Goal: Task Accomplishment & Management: Complete application form

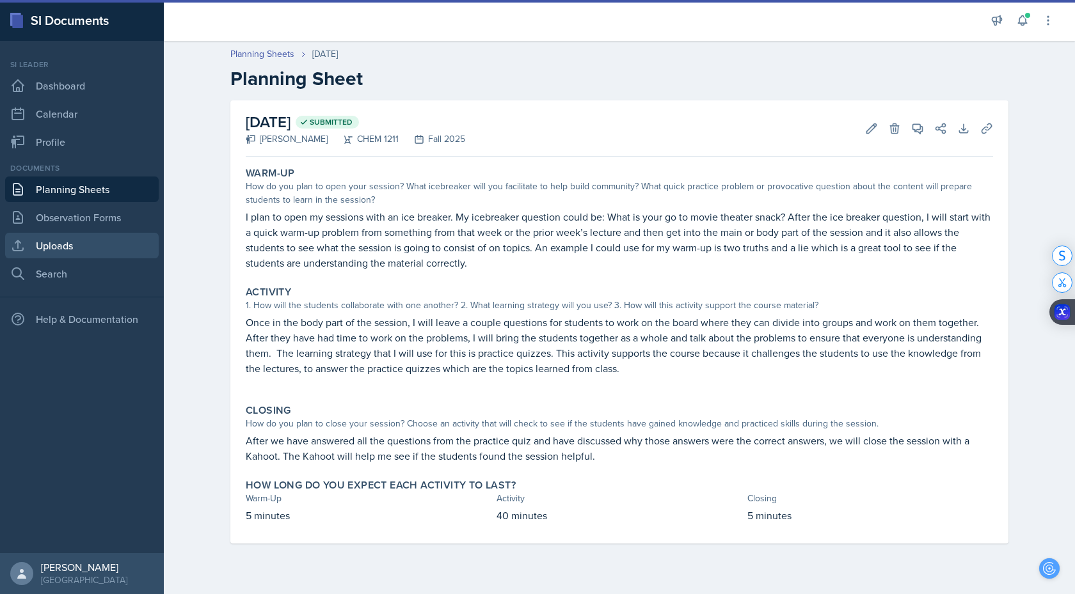
click at [71, 249] on link "Uploads" at bounding box center [82, 246] width 154 height 26
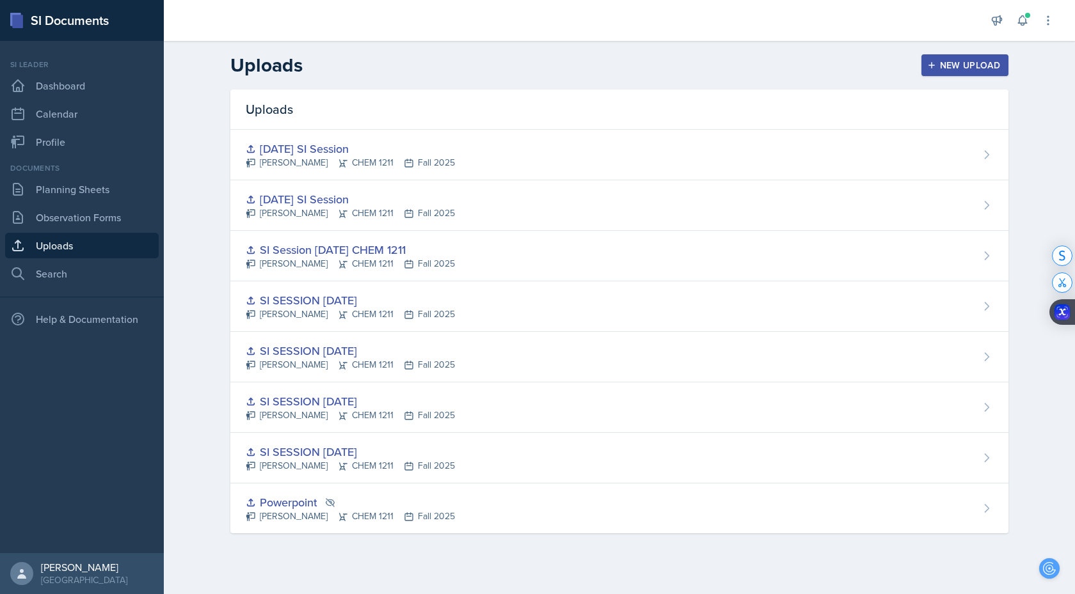
click at [971, 70] on div "New Upload" at bounding box center [965, 65] width 71 height 10
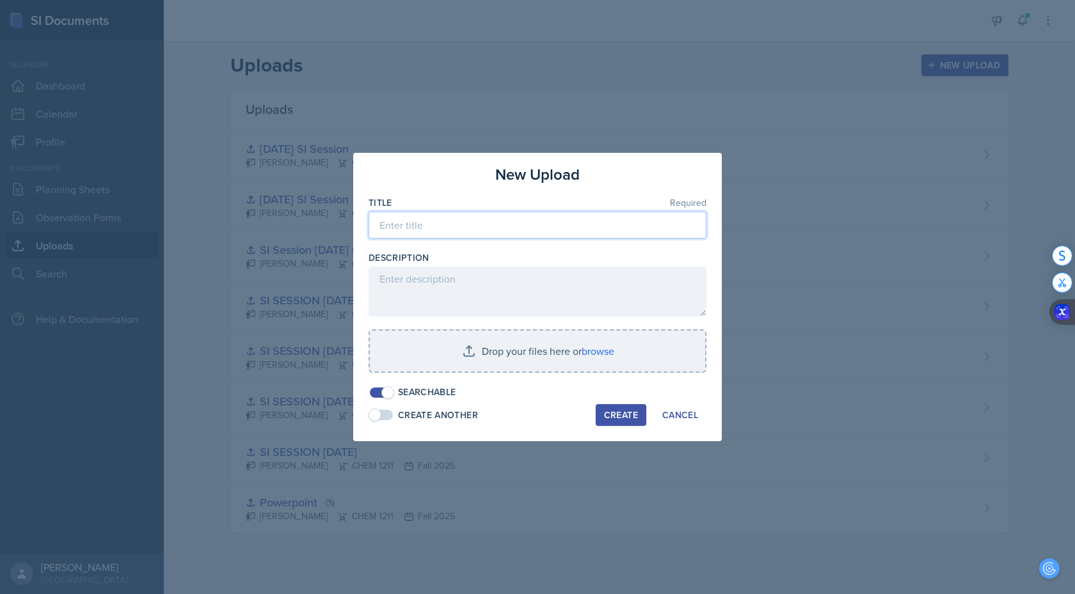
click at [543, 235] on input at bounding box center [538, 225] width 338 height 27
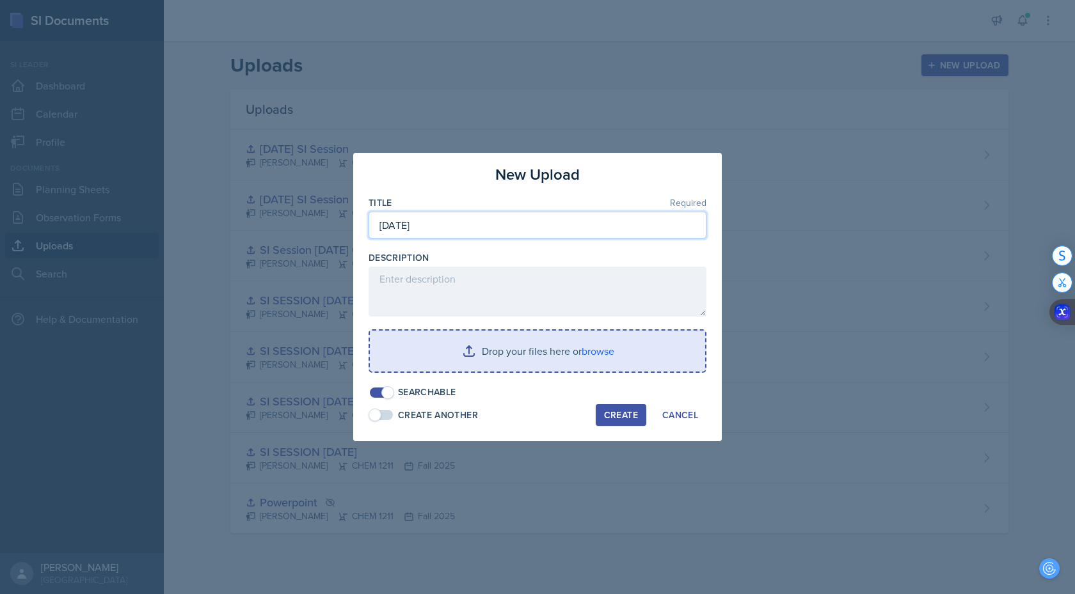
type input "[DATE]"
click at [594, 346] on input "file" at bounding box center [537, 351] width 335 height 41
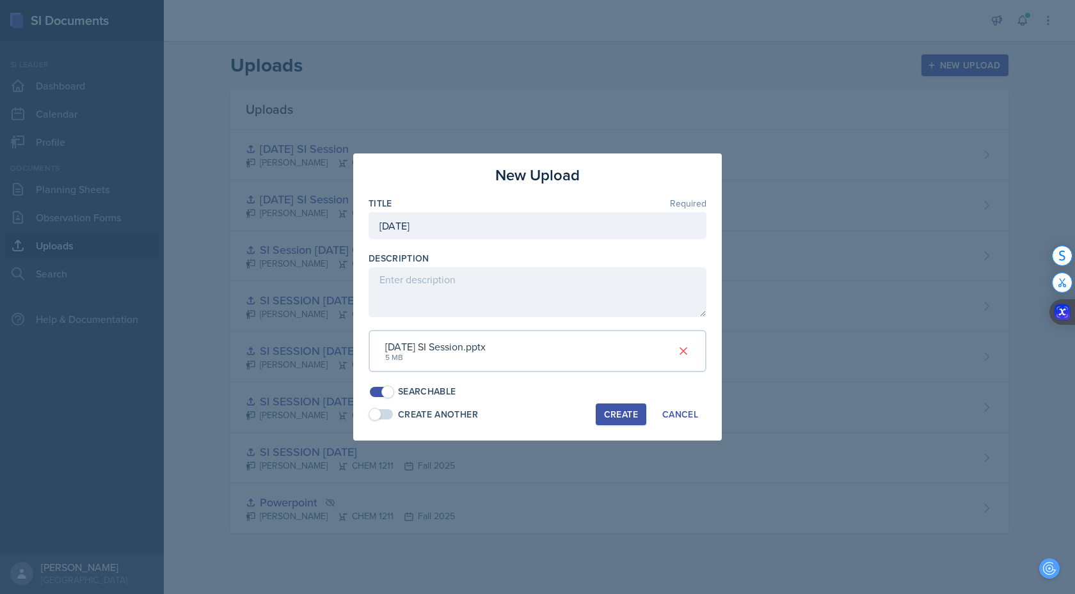
click at [607, 411] on div "Create" at bounding box center [621, 414] width 34 height 10
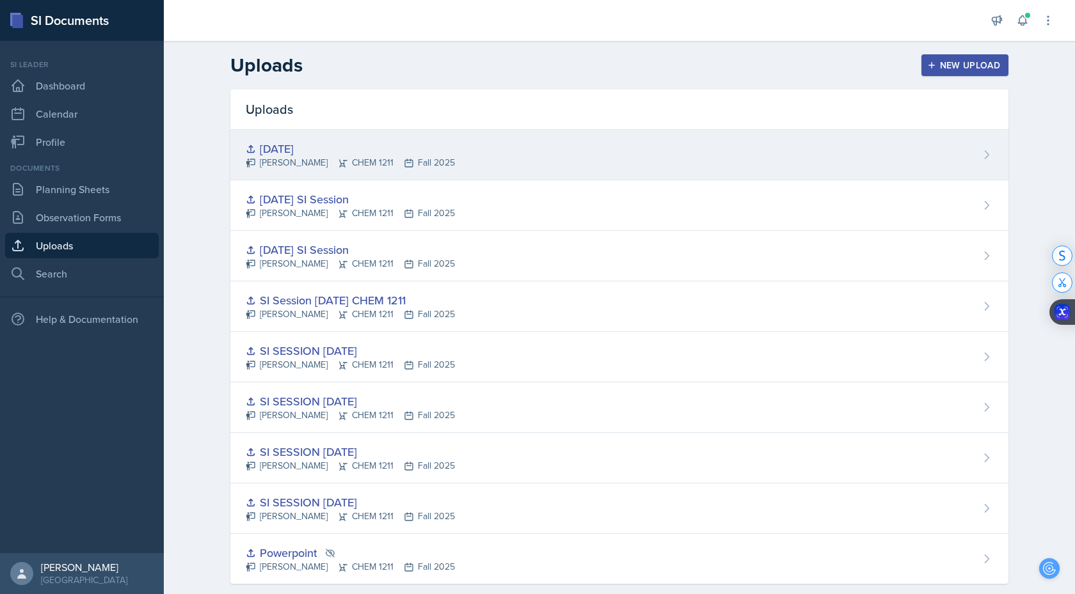
click at [283, 148] on div "[DATE]" at bounding box center [350, 148] width 209 height 17
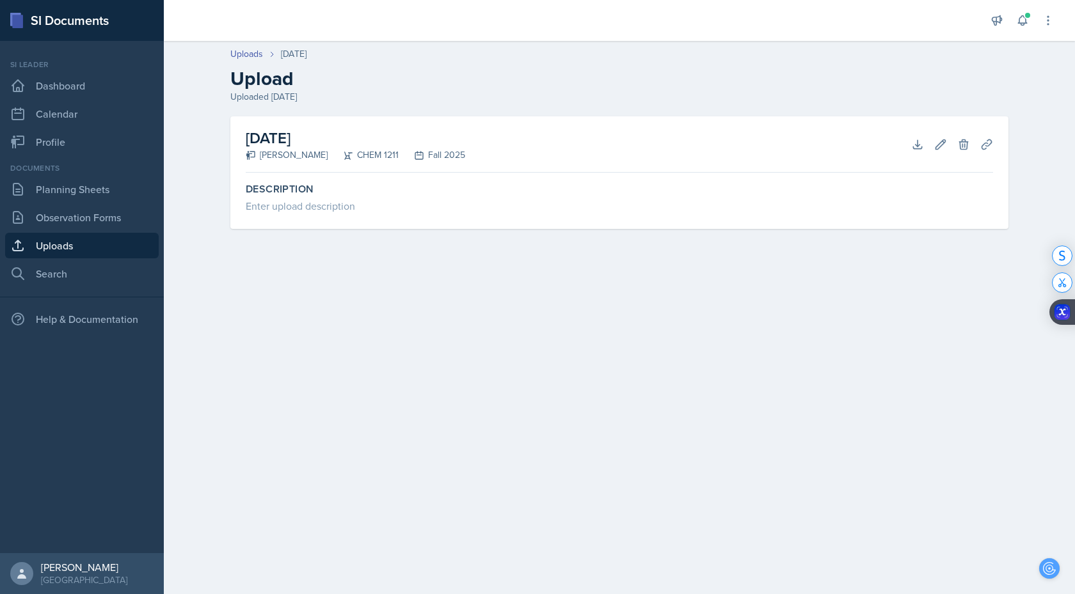
click at [64, 246] on link "Uploads" at bounding box center [82, 246] width 154 height 26
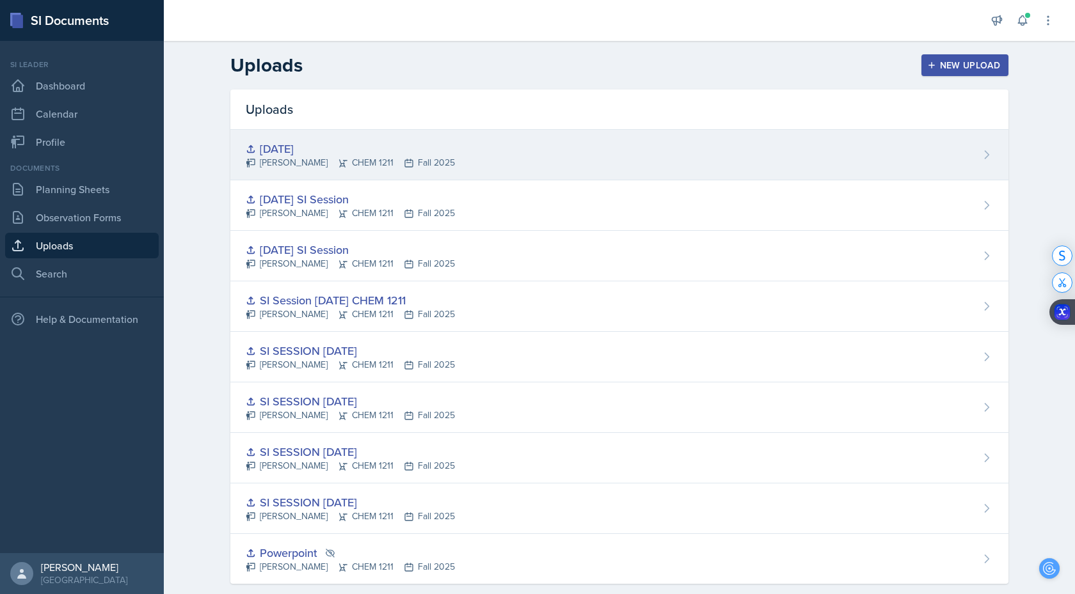
click at [273, 148] on div "[DATE]" at bounding box center [350, 148] width 209 height 17
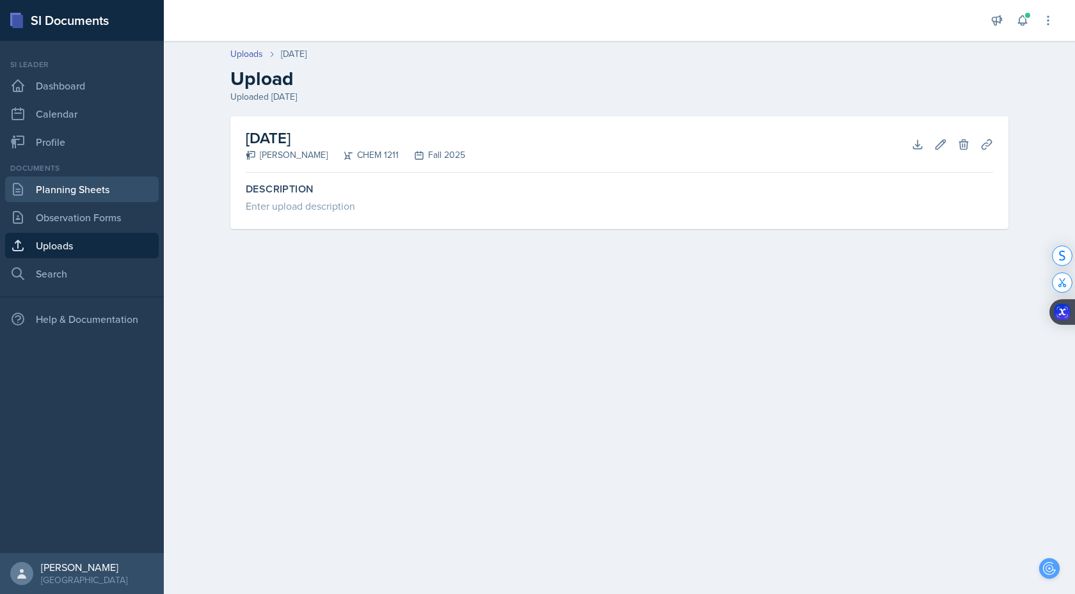
click at [52, 198] on link "Planning Sheets" at bounding box center [82, 190] width 154 height 26
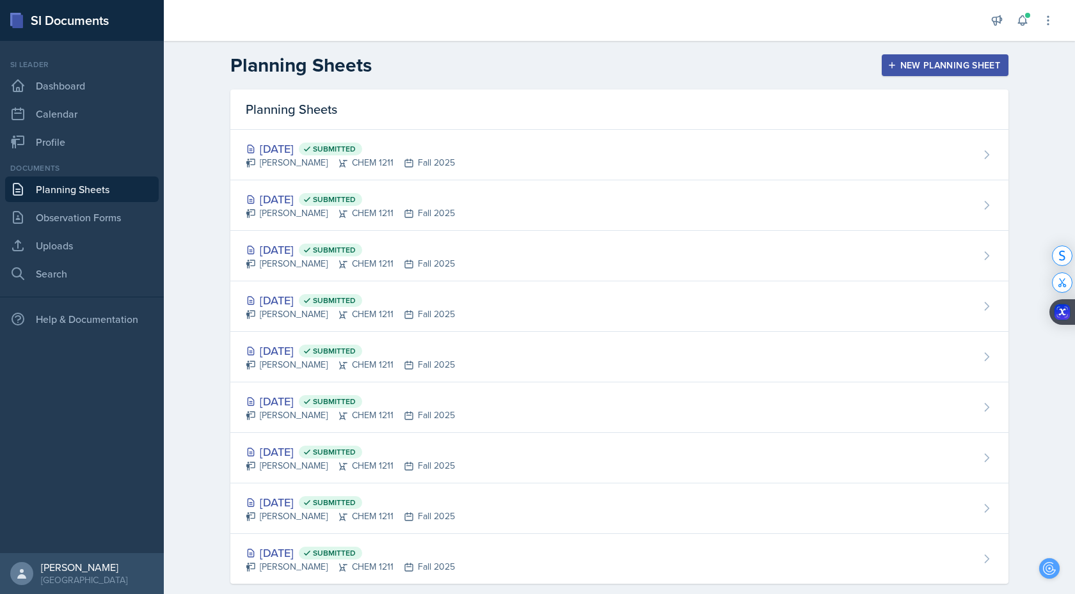
click at [951, 60] on div "New Planning Sheet" at bounding box center [945, 65] width 110 height 10
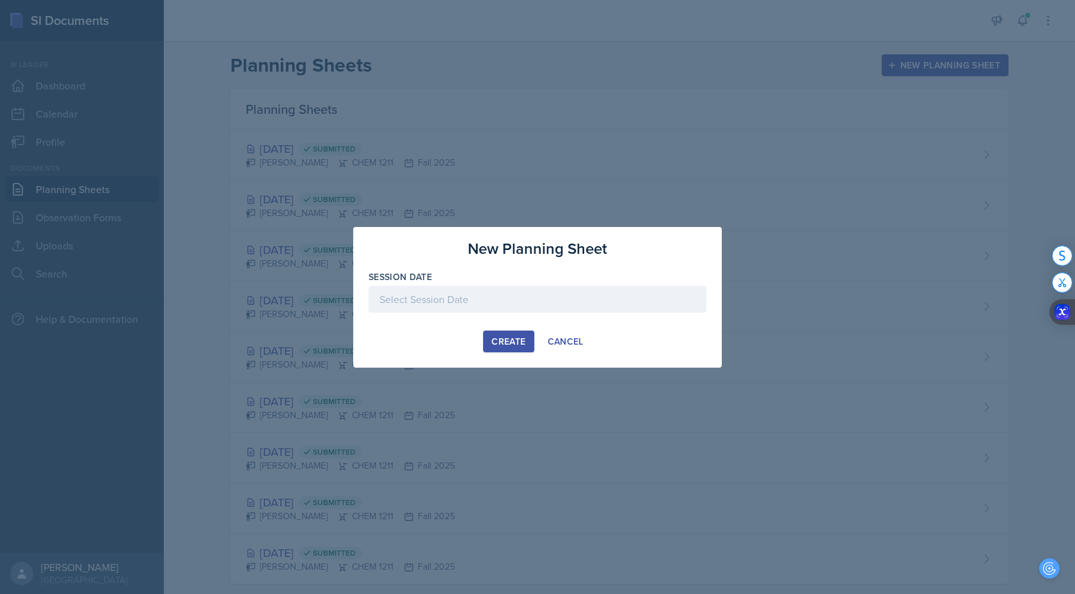
click at [670, 301] on div at bounding box center [538, 299] width 338 height 27
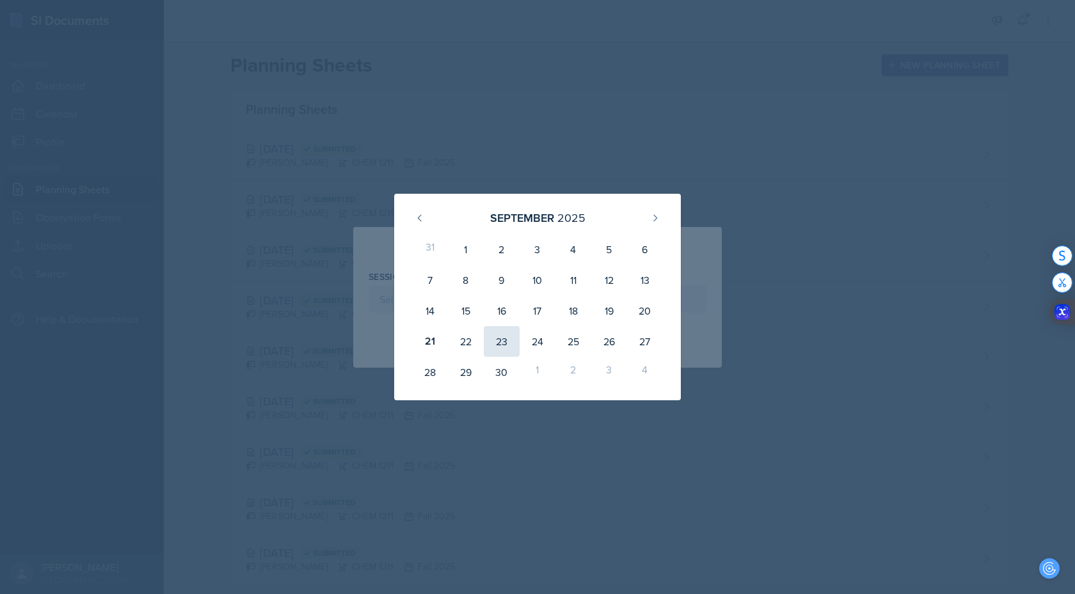
click at [506, 343] on div "23" at bounding box center [502, 341] width 36 height 31
type input "[DATE]"
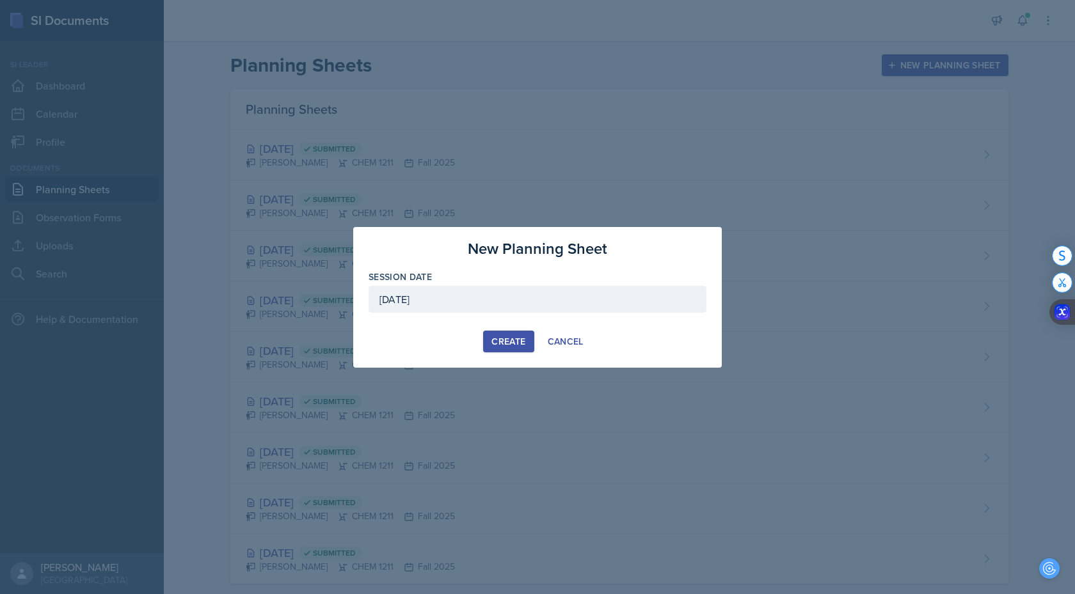
click at [514, 340] on div "Create" at bounding box center [508, 342] width 34 height 10
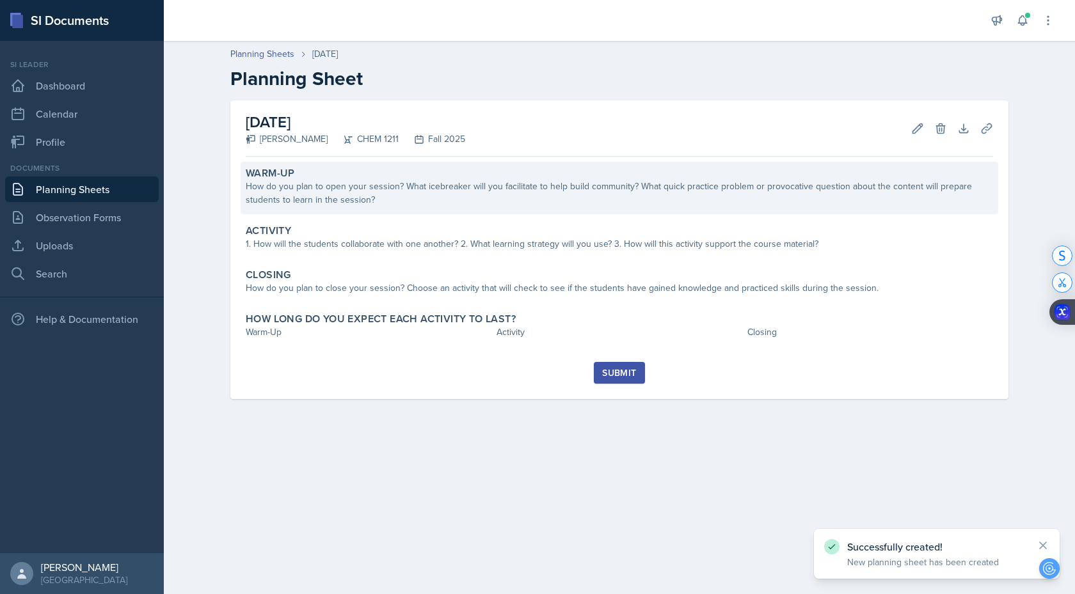
click at [347, 204] on div "How do you plan to open your session? What icebreaker will you facilitate to he…" at bounding box center [619, 193] width 747 height 27
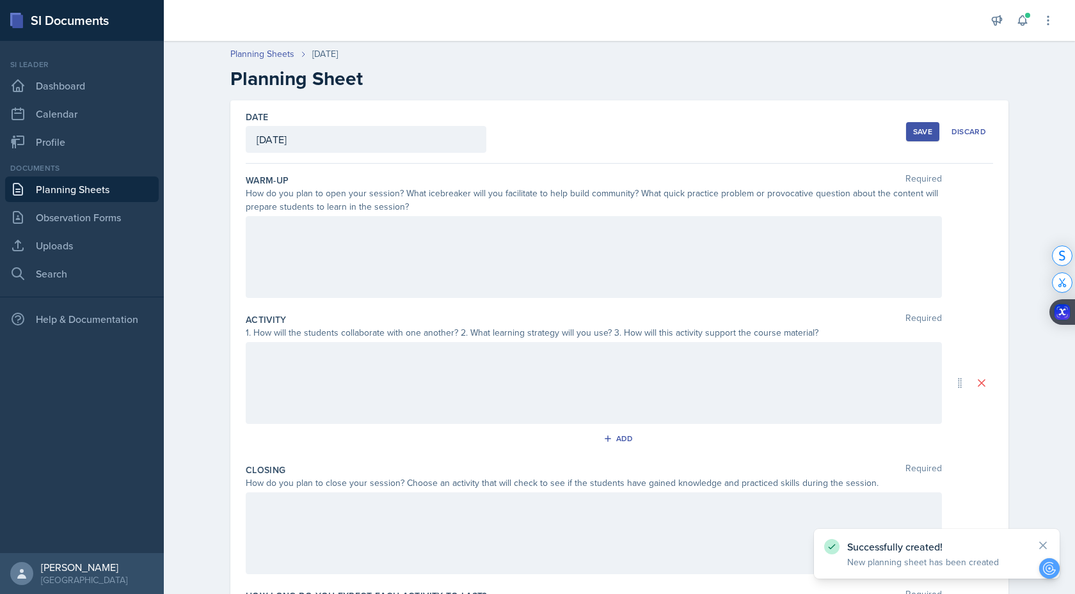
click at [338, 259] on div at bounding box center [594, 257] width 696 height 82
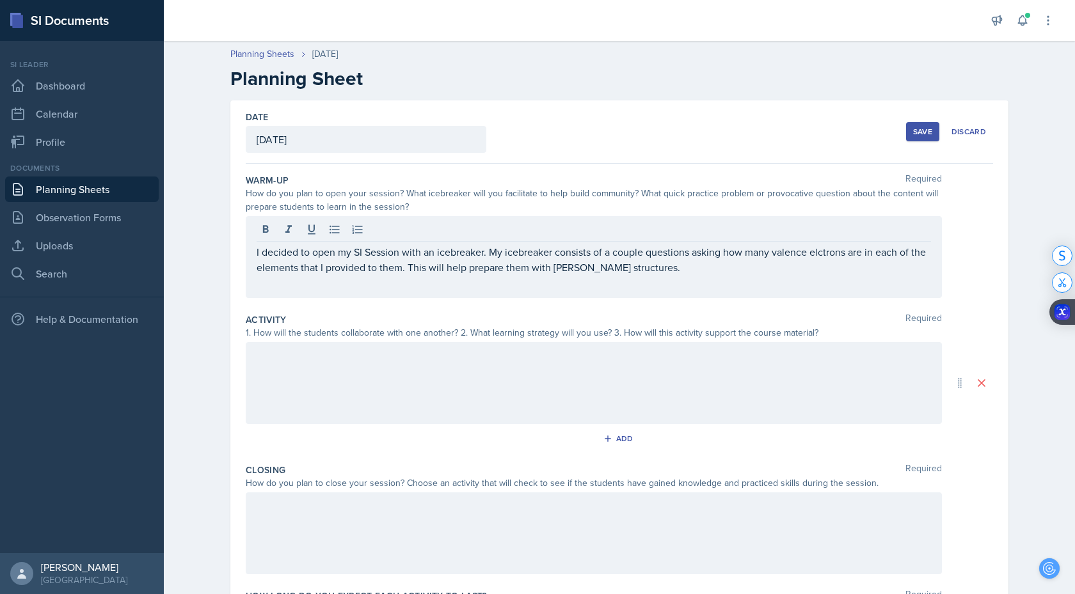
click at [303, 368] on div at bounding box center [594, 383] width 696 height 82
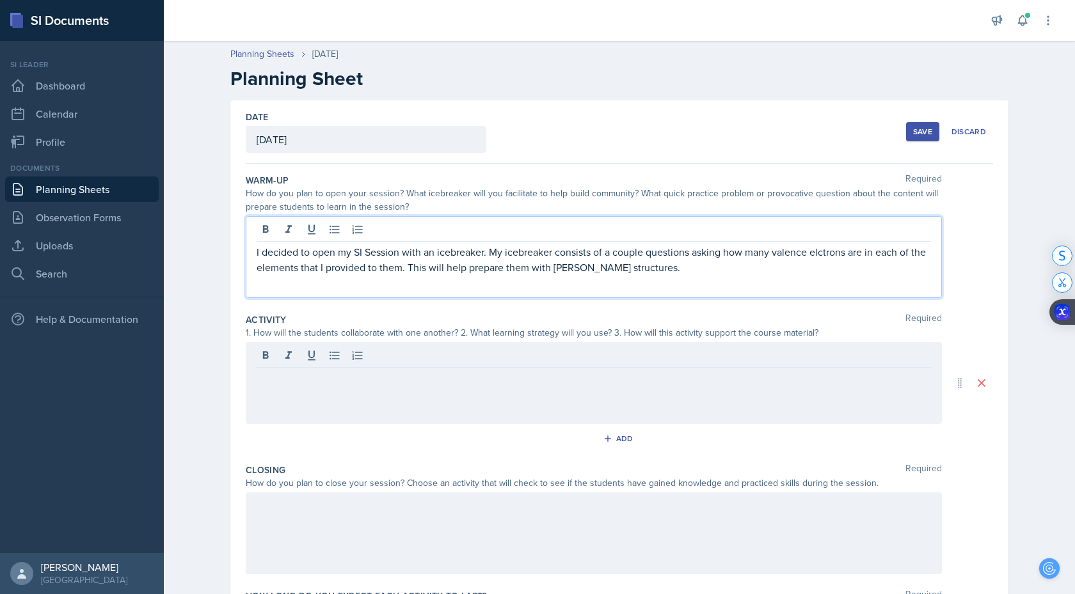
click at [380, 238] on div "I decided to open my SI Session with an icebreaker. My icebreaker consists of a…" at bounding box center [594, 257] width 696 height 82
click at [0, 0] on div "session" at bounding box center [0, 0] width 0 height 0
click at [0, 0] on div "[PERSON_NAME]" at bounding box center [0, 0] width 0 height 0
click at [0, 0] on div "electrons" at bounding box center [0, 0] width 0 height 0
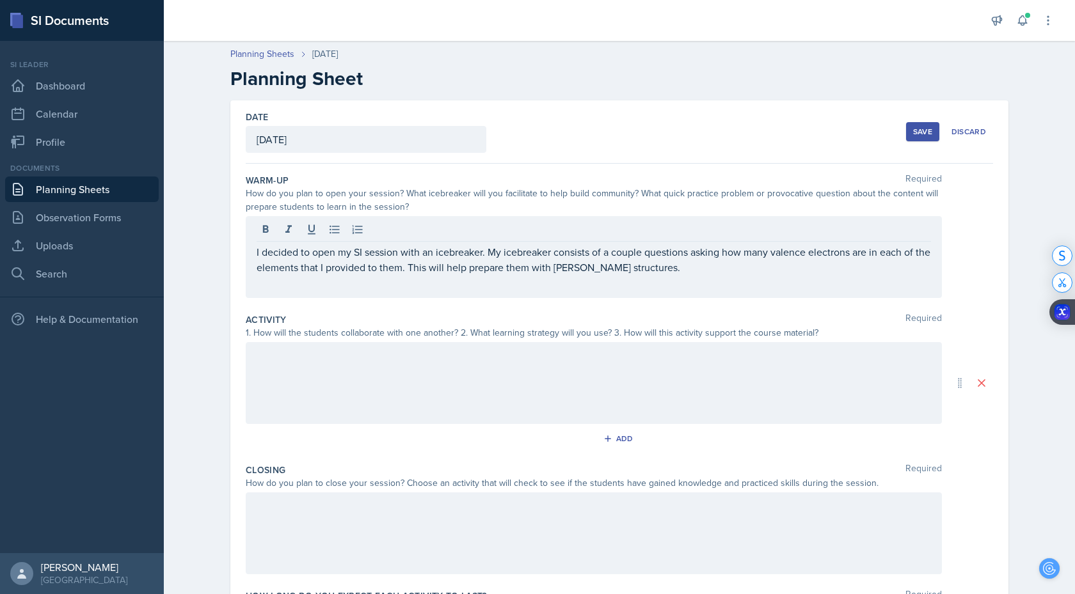
click at [290, 377] on div at bounding box center [594, 383] width 696 height 82
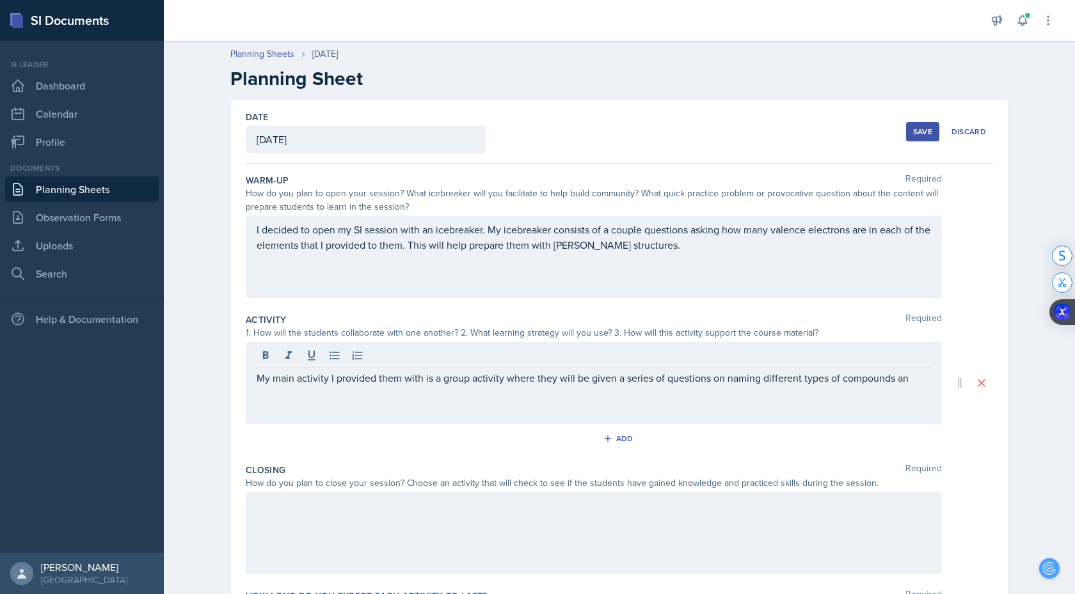
click at [381, 393] on div "My main activity I provided them with is a group activity where they will be gi…" at bounding box center [594, 383] width 696 height 82
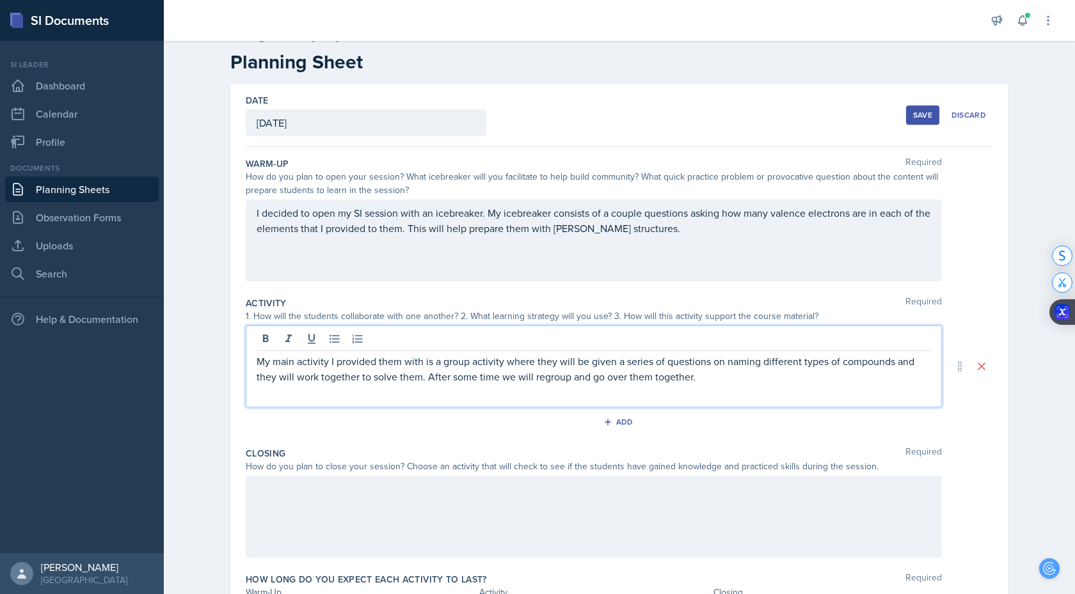
click at [350, 497] on div at bounding box center [594, 517] width 696 height 82
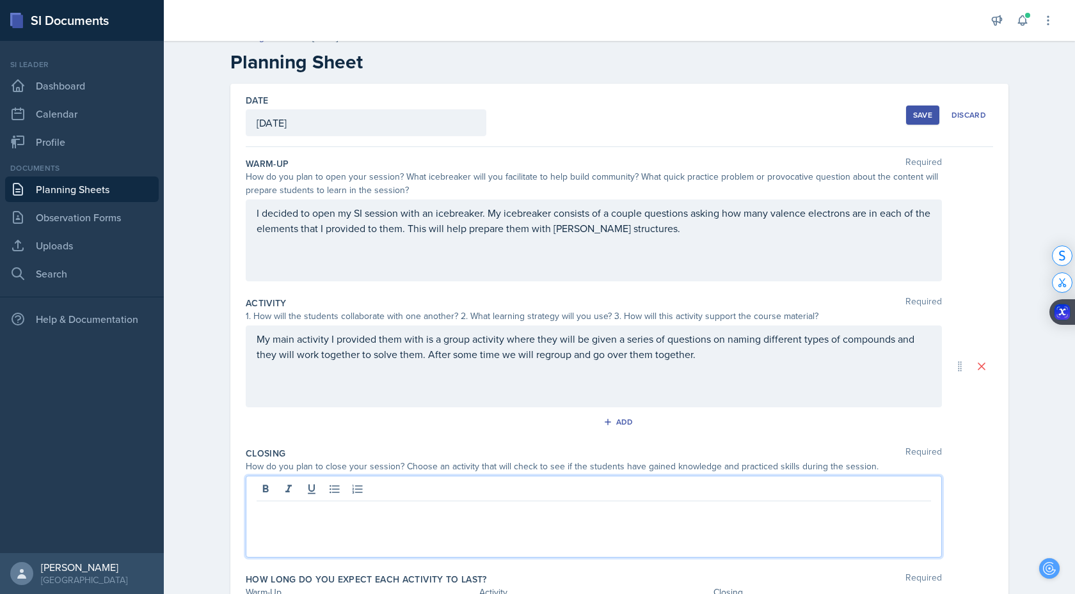
scroll to position [39, 0]
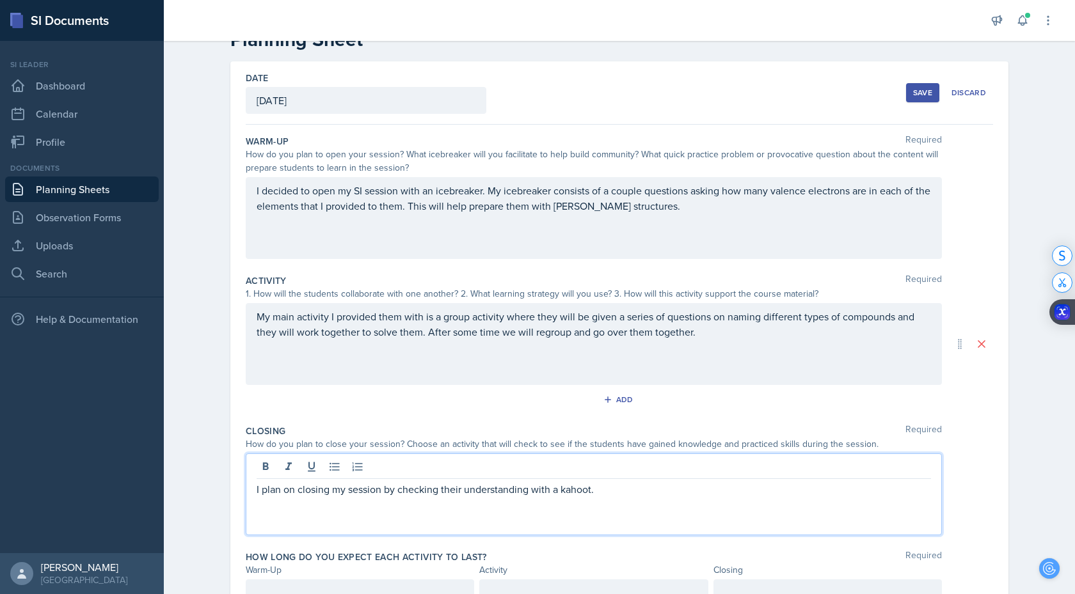
click at [0, 0] on div "c o m p o u n d s ," at bounding box center [0, 0] width 0 height 0
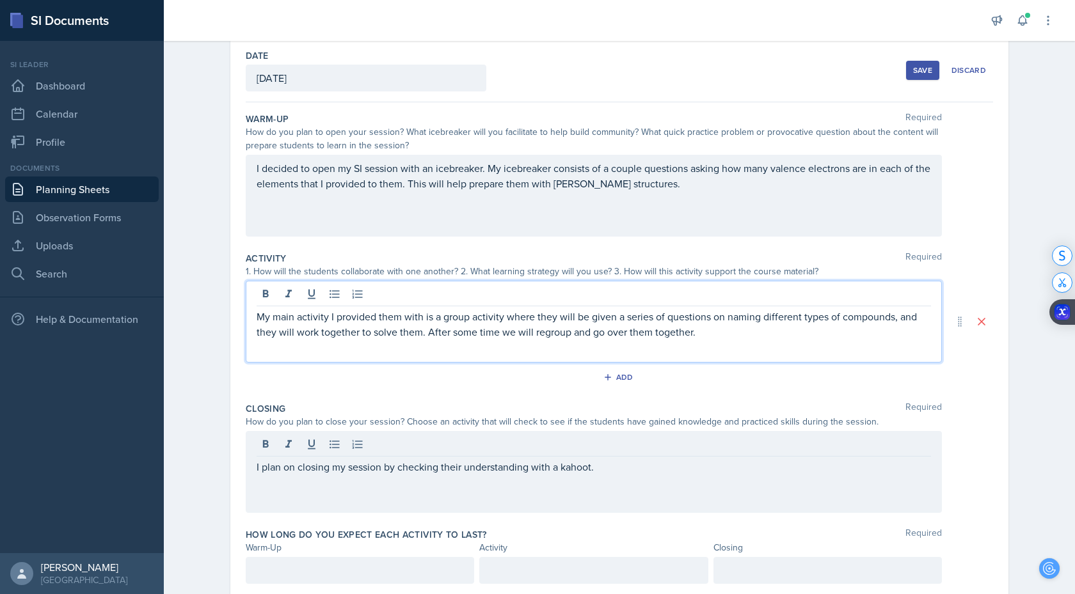
click at [0, 0] on div "and" at bounding box center [0, 0] width 0 height 0
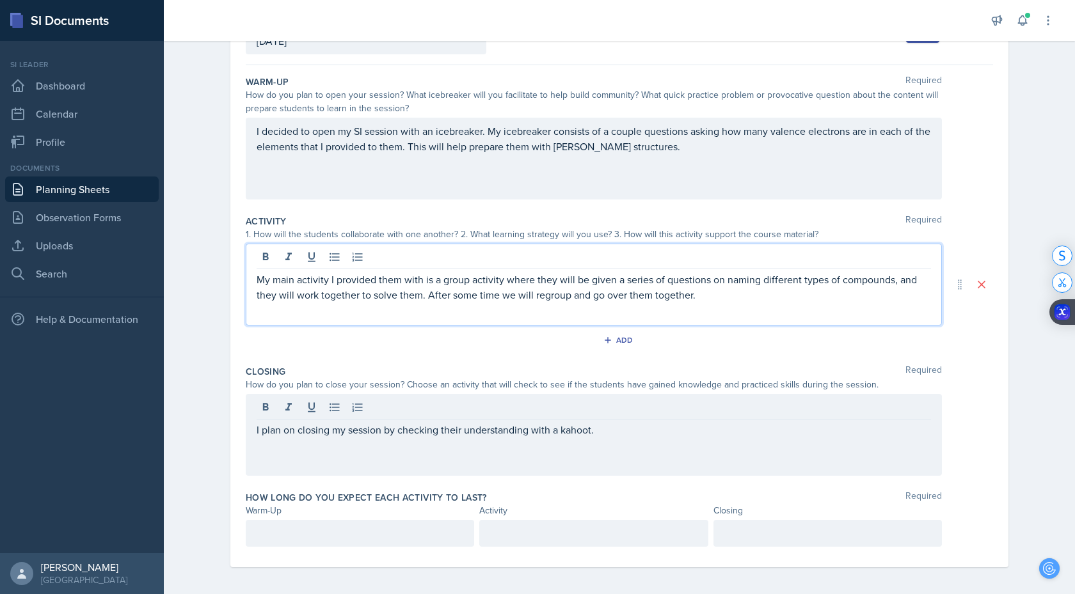
scroll to position [102, 0]
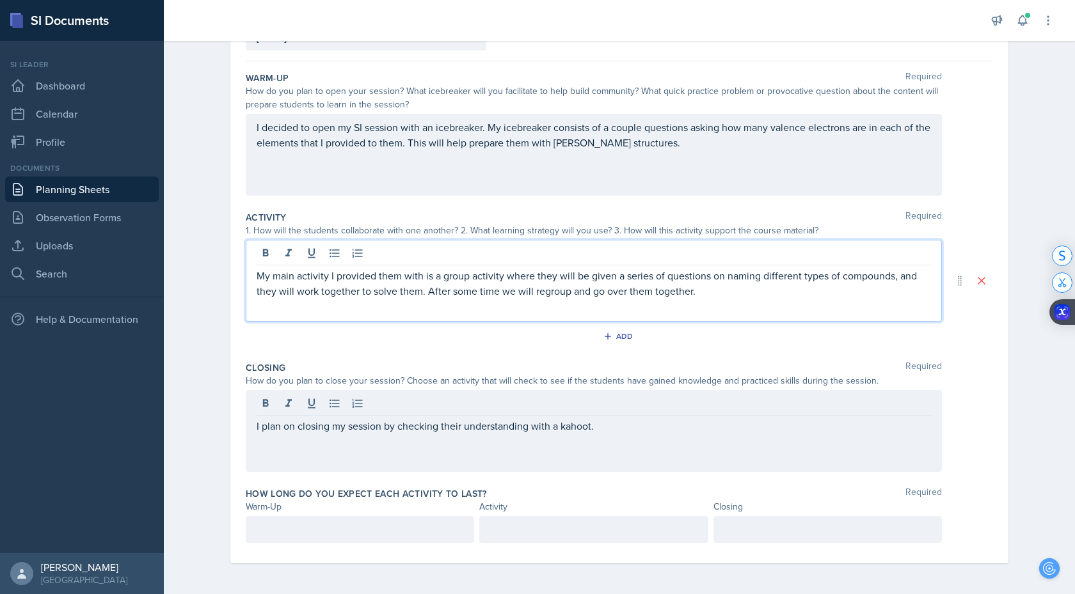
click at [0, 0] on div "Kahoot." at bounding box center [0, 0] width 0 height 0
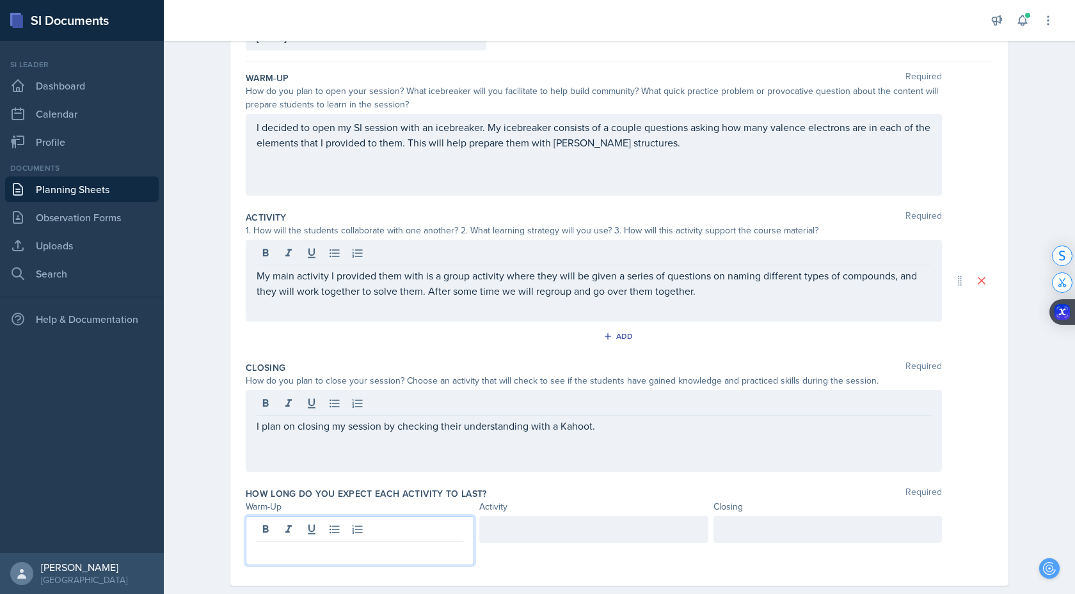
click at [364, 536] on div at bounding box center [360, 540] width 228 height 49
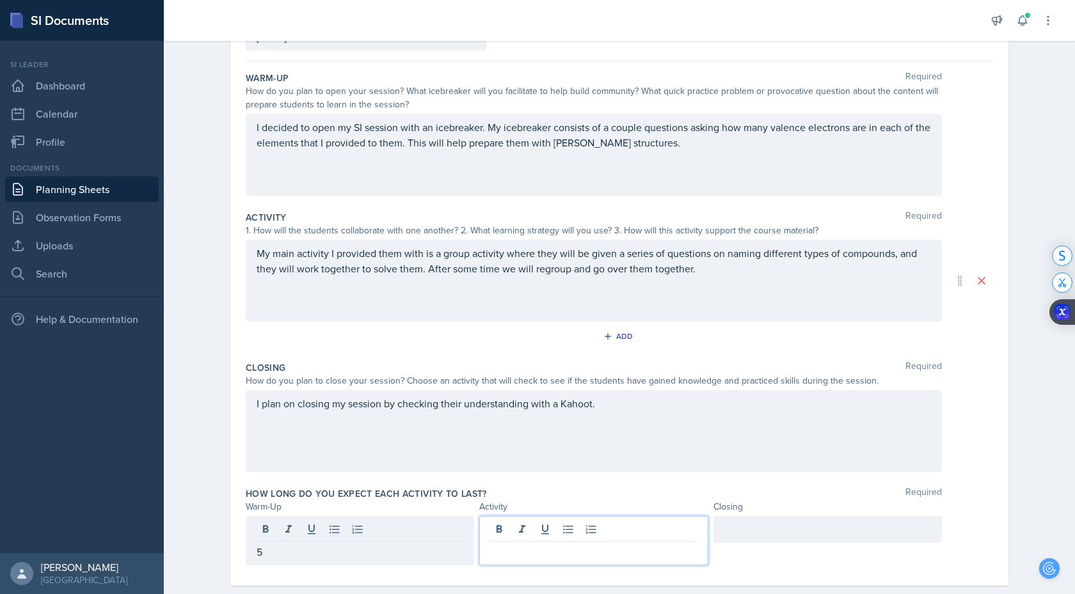
click at [578, 529] on div at bounding box center [593, 540] width 228 height 49
click at [797, 523] on div at bounding box center [827, 529] width 228 height 27
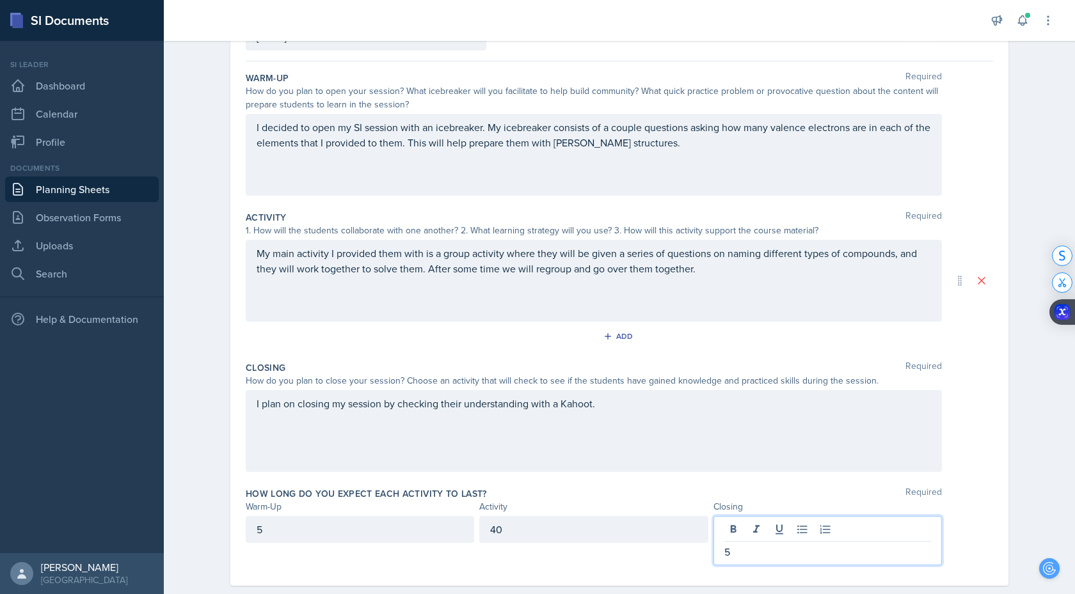
click at [639, 509] on div "Activity" at bounding box center [593, 506] width 228 height 13
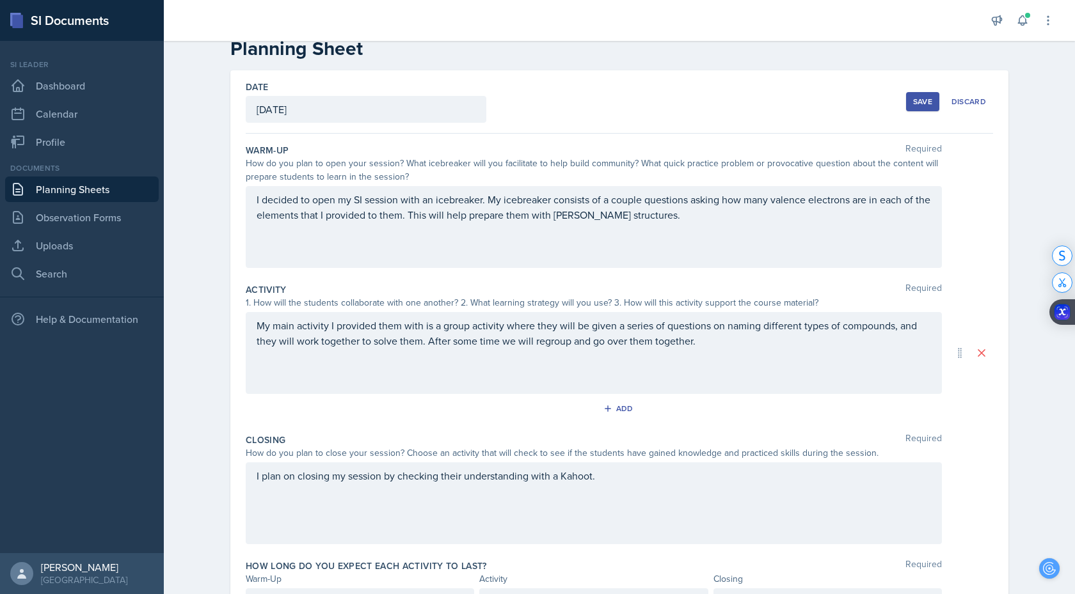
scroll to position [22, 0]
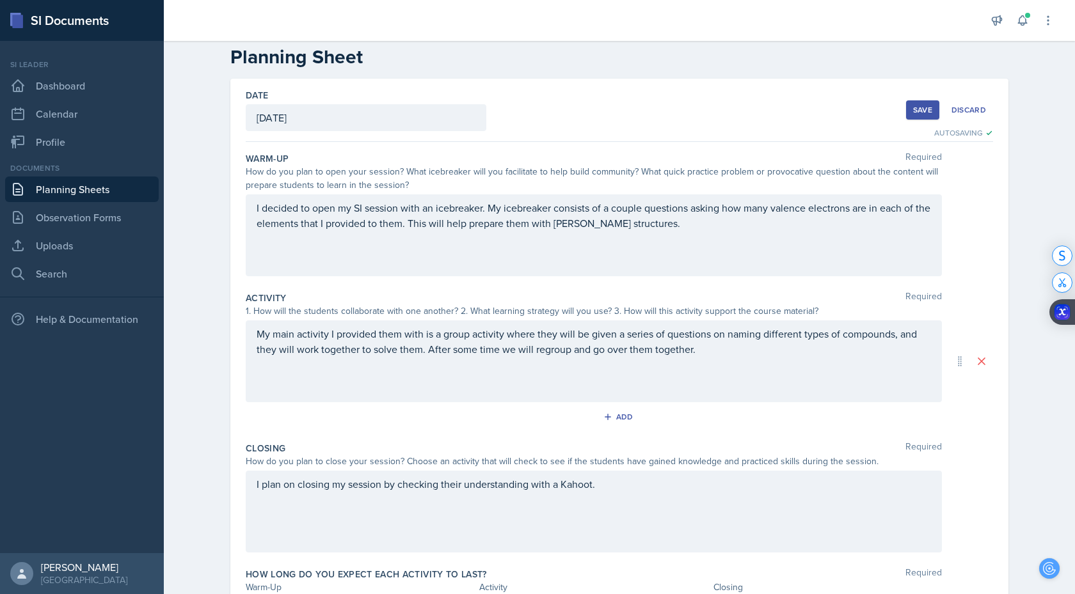
click at [930, 112] on div "Save" at bounding box center [922, 110] width 19 height 10
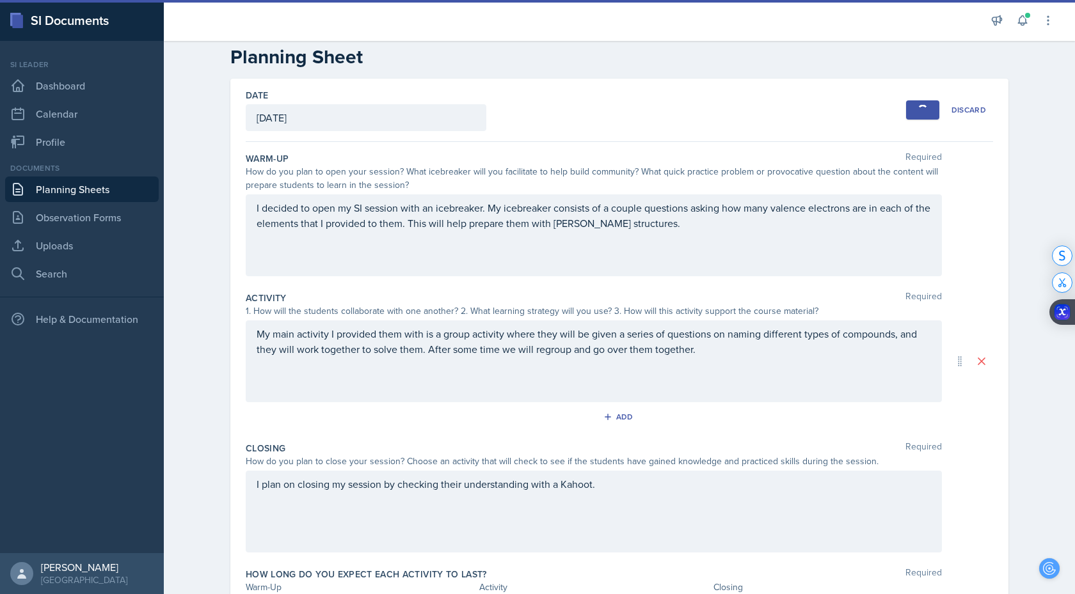
scroll to position [0, 0]
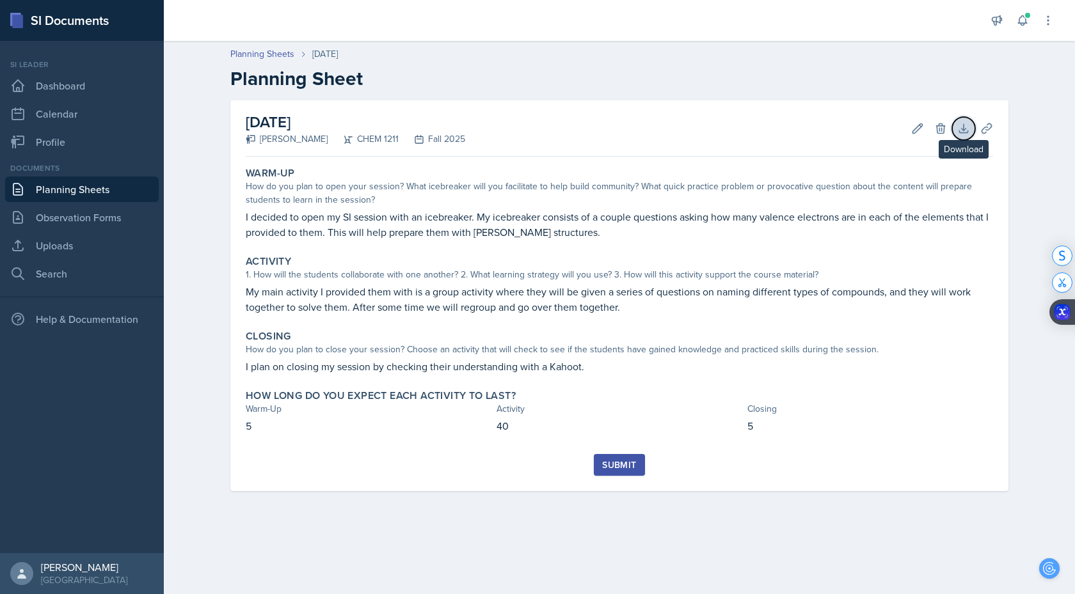
click at [965, 129] on icon at bounding box center [963, 128] width 13 height 13
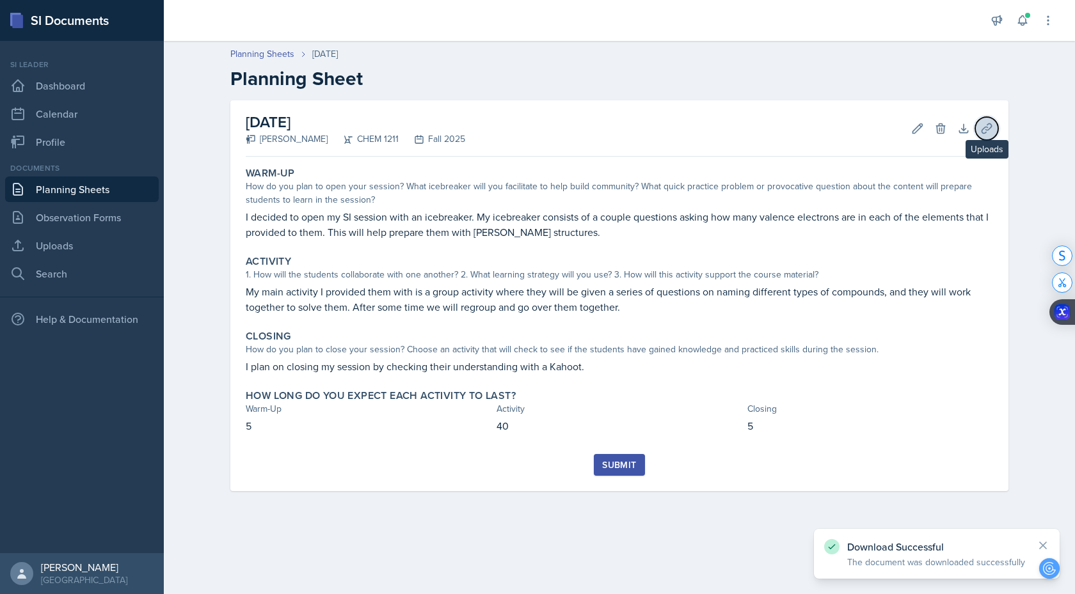
click at [985, 127] on icon at bounding box center [986, 128] width 13 height 13
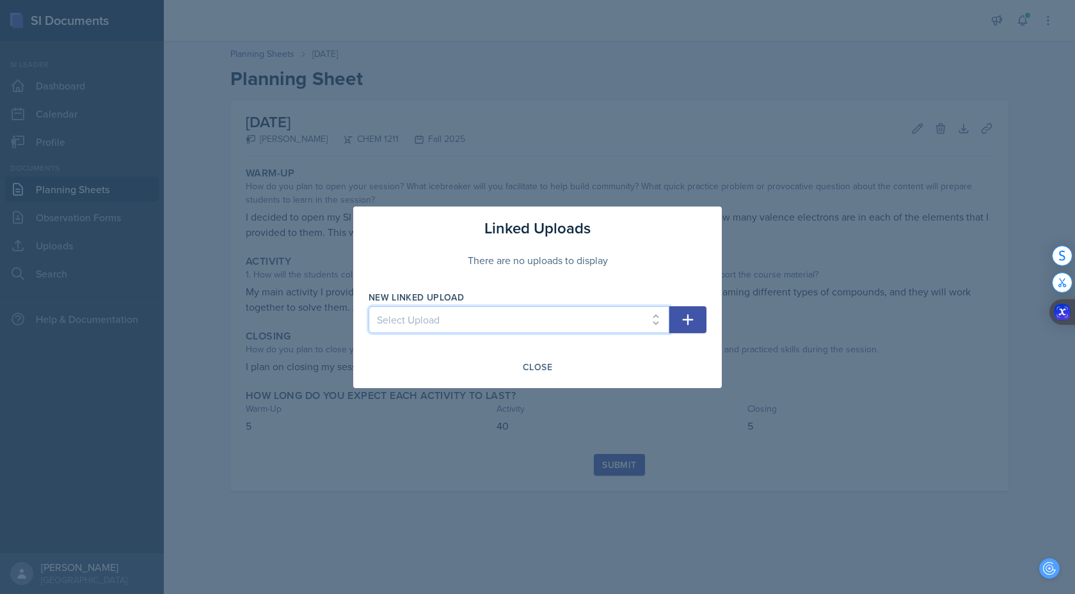
click at [541, 321] on select "Select Upload Powerpoint SI SESSION [DATE] SI SESSION [DATE] SI SESSION [DATE] …" at bounding box center [519, 319] width 301 height 27
select select "8f869c6a-fd8e-4354-afb5-3a6b6d5c8323"
click at [686, 319] on icon "button" at bounding box center [688, 319] width 11 height 11
select select
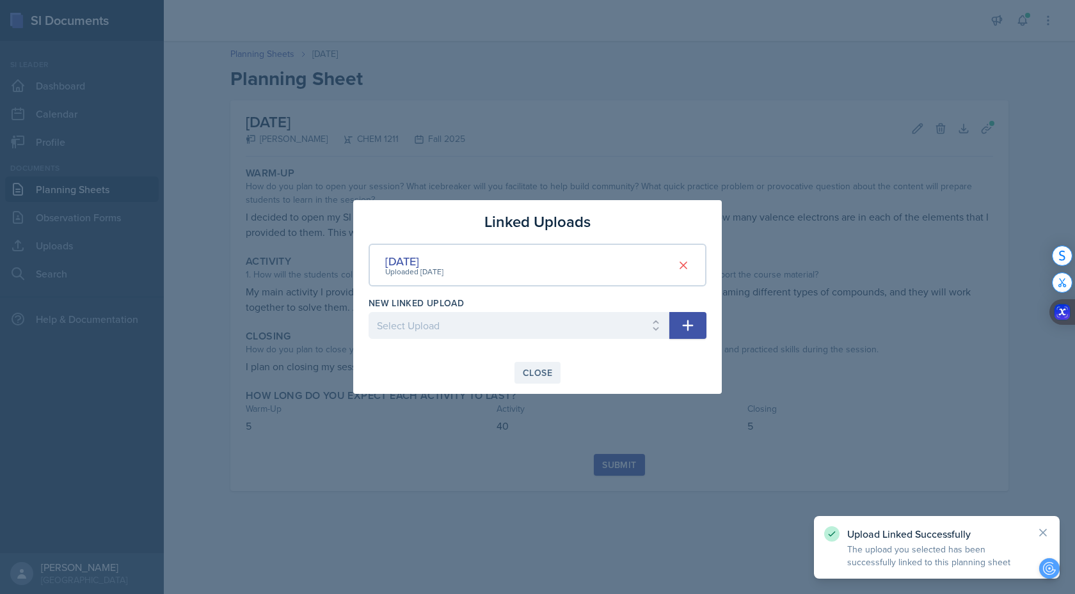
click at [545, 377] on div "Close" at bounding box center [537, 373] width 29 height 10
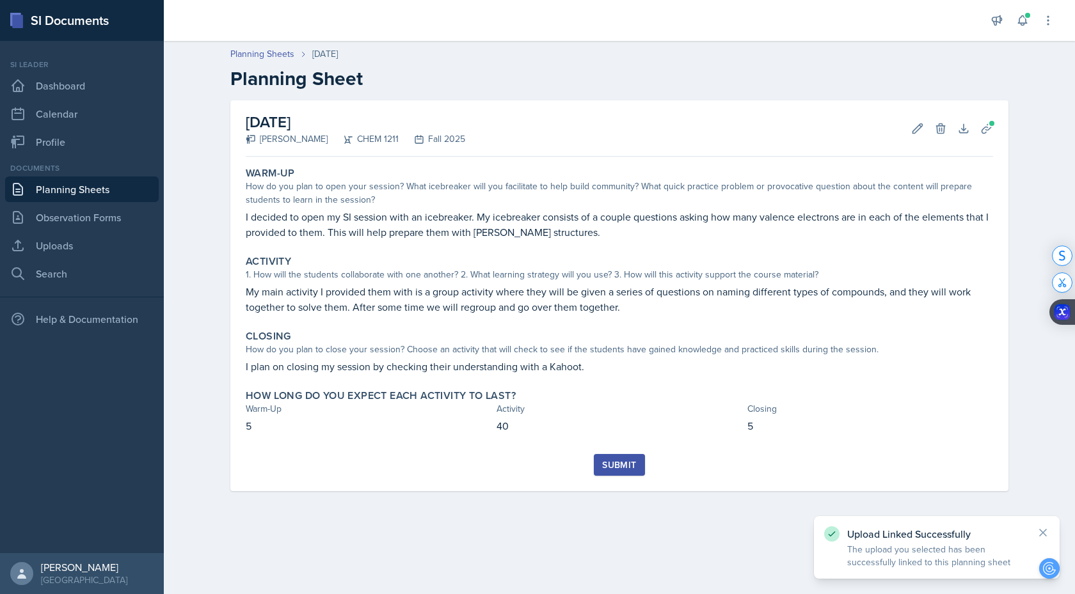
click at [623, 468] on div "Submit" at bounding box center [619, 465] width 34 height 10
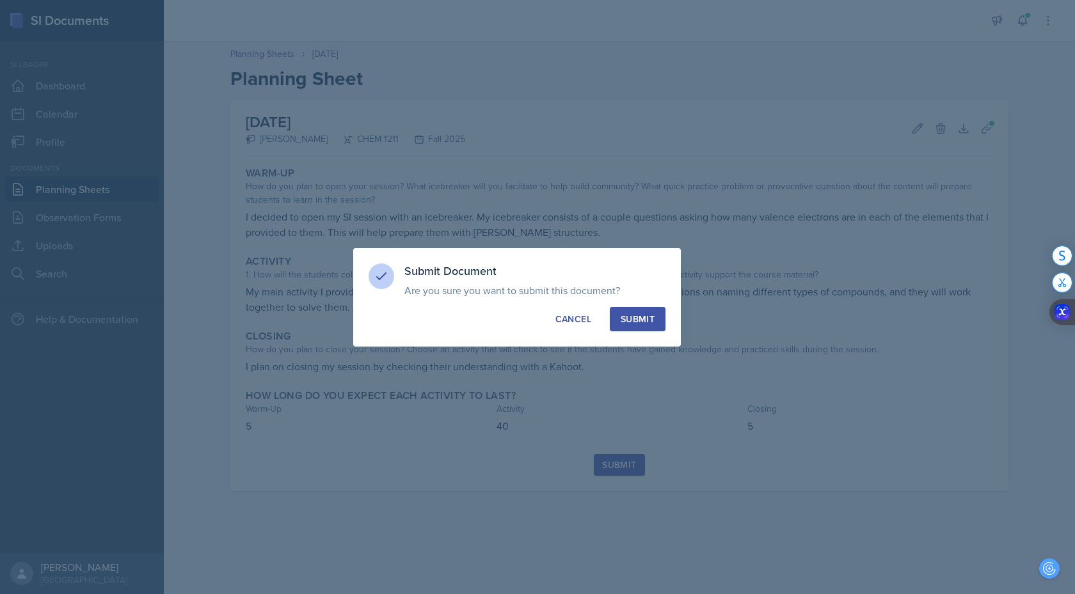
click at [640, 321] on div "Submit" at bounding box center [638, 319] width 34 height 13
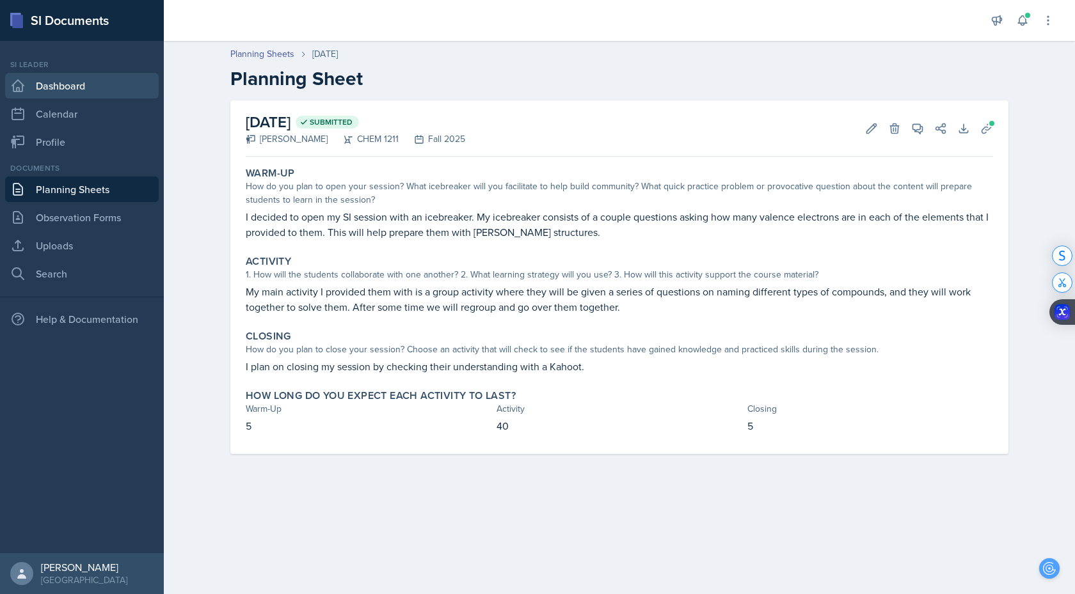
click at [74, 91] on link "Dashboard" at bounding box center [82, 86] width 154 height 26
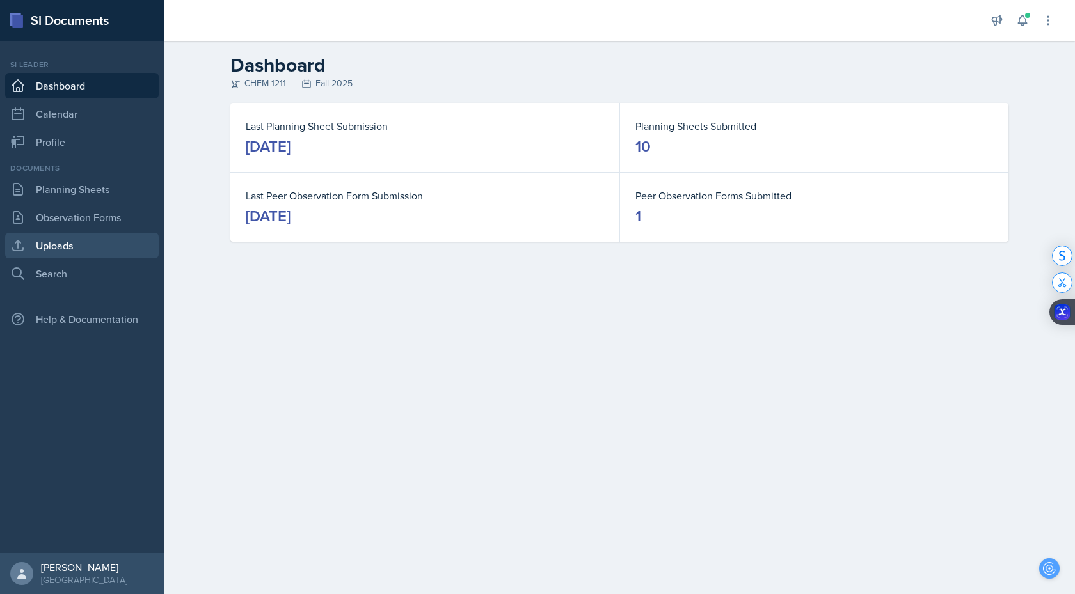
click at [68, 241] on link "Uploads" at bounding box center [82, 246] width 154 height 26
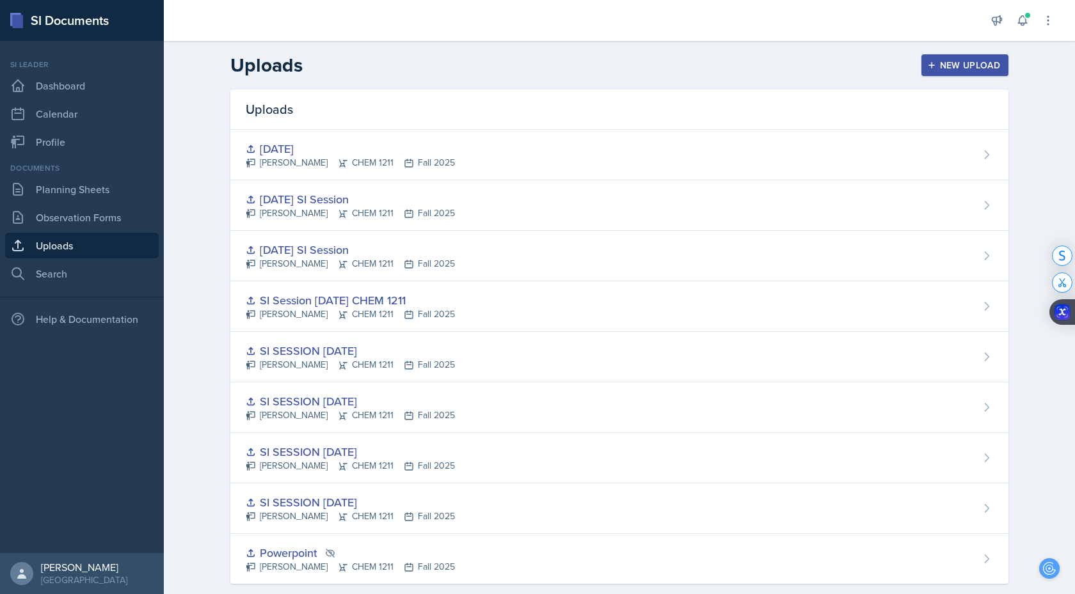
click at [950, 60] on div "New Upload" at bounding box center [965, 65] width 71 height 10
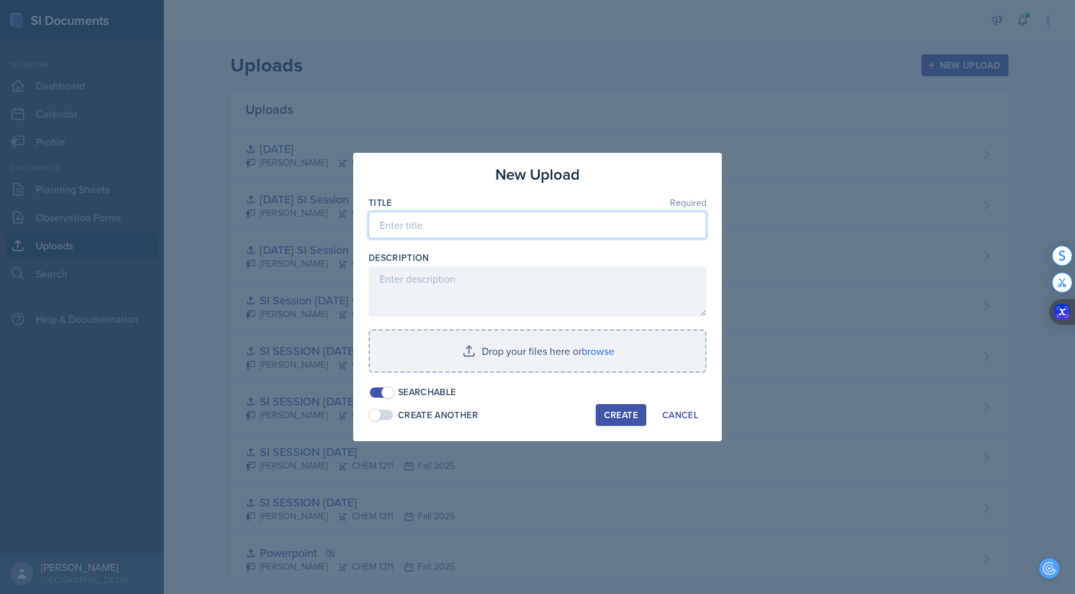
click at [424, 238] on input at bounding box center [538, 225] width 338 height 27
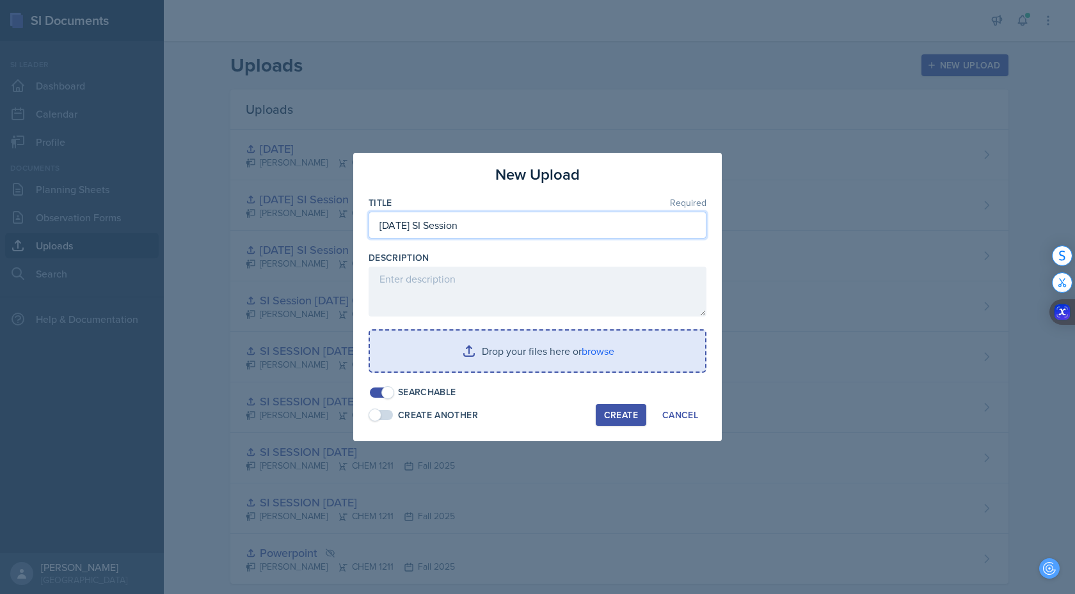
type input "[DATE] SI Session"
click at [597, 361] on input "file" at bounding box center [537, 351] width 335 height 41
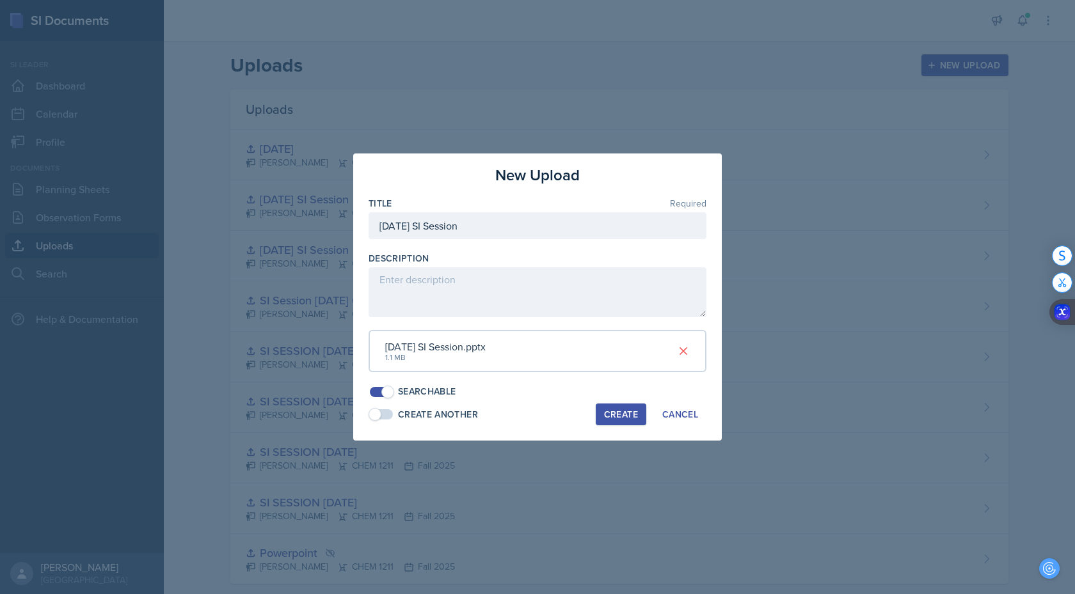
click at [624, 409] on div "Create" at bounding box center [621, 414] width 34 height 10
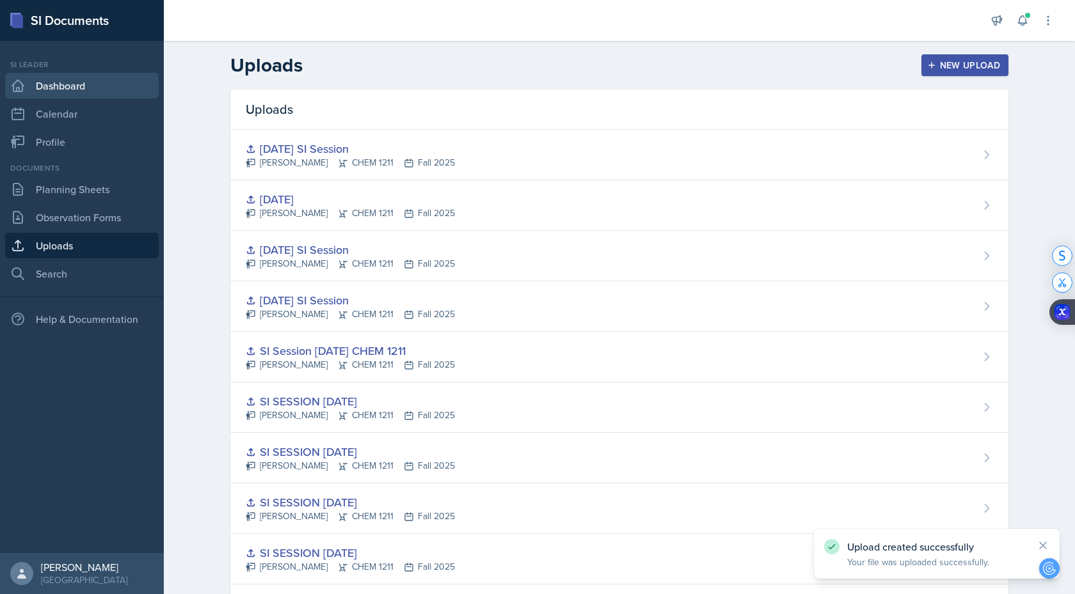
click at [86, 93] on link "Dashboard" at bounding box center [82, 86] width 154 height 26
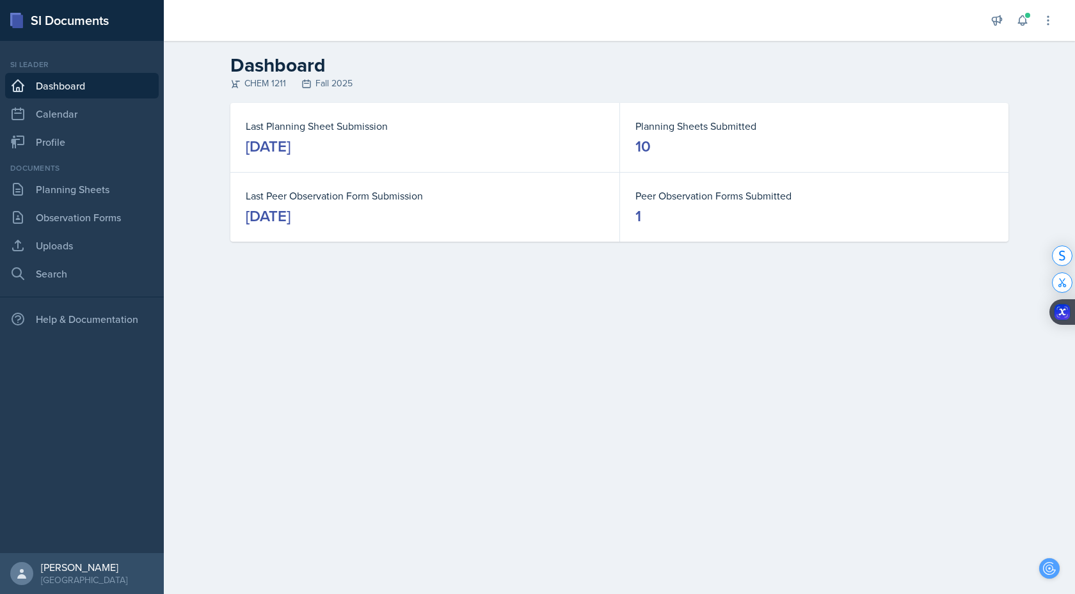
click at [445, 148] on dd "[DATE]" at bounding box center [425, 146] width 358 height 20
click at [90, 191] on link "Planning Sheets" at bounding box center [82, 190] width 154 height 26
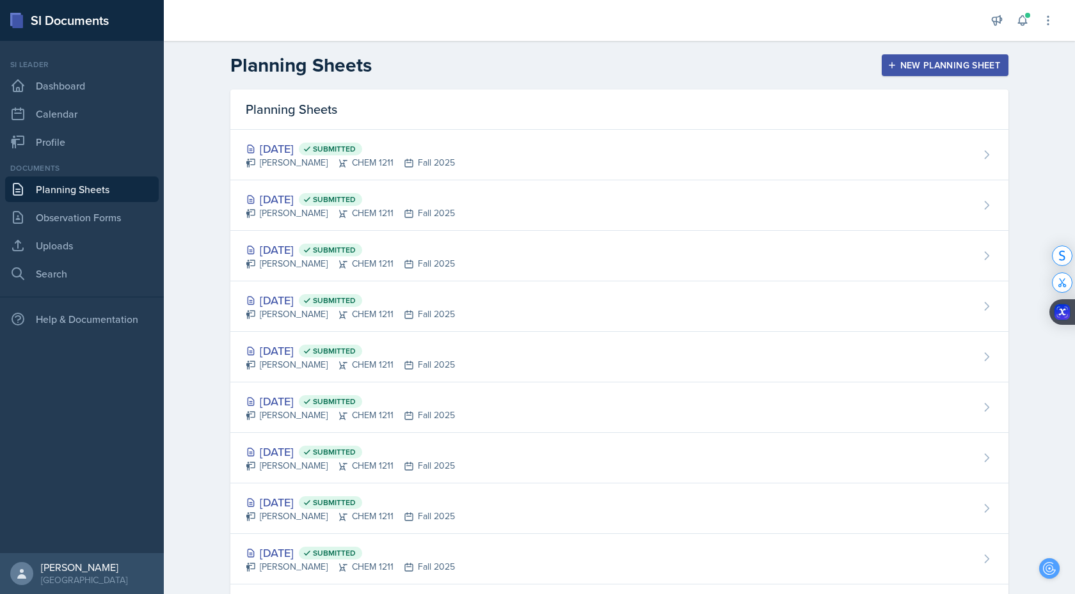
click at [963, 60] on div "New Planning Sheet" at bounding box center [945, 65] width 110 height 10
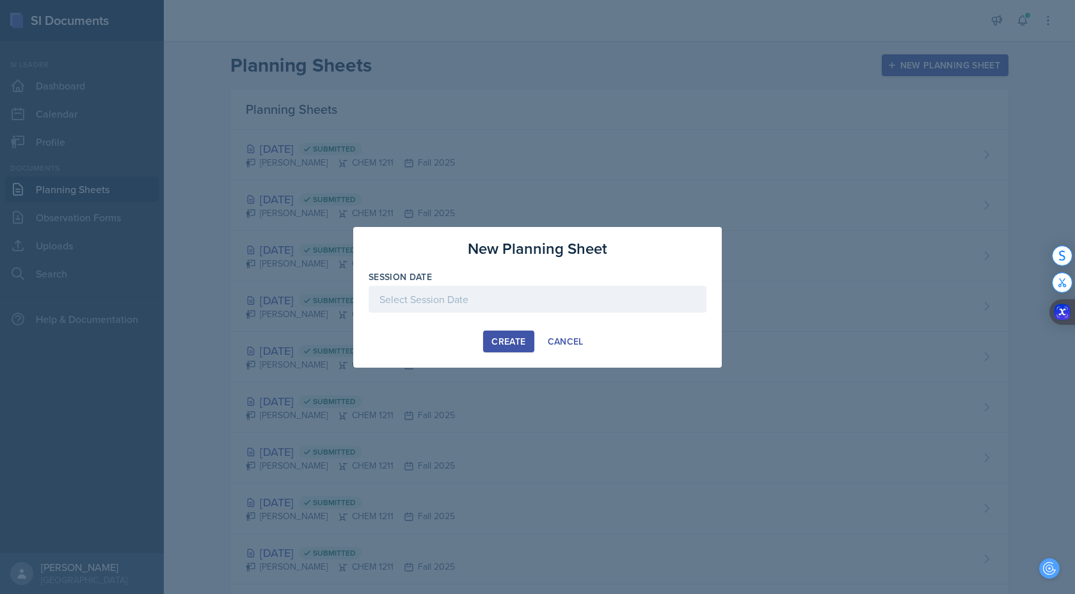
click at [537, 311] on div at bounding box center [538, 299] width 338 height 27
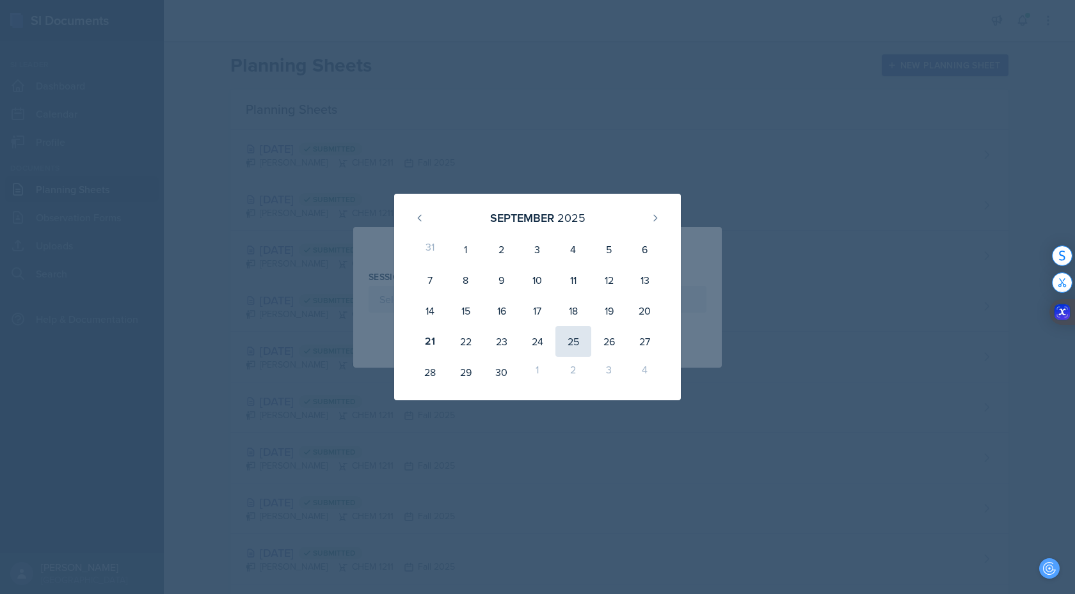
click at [569, 337] on div "25" at bounding box center [573, 341] width 36 height 31
type input "[DATE]"
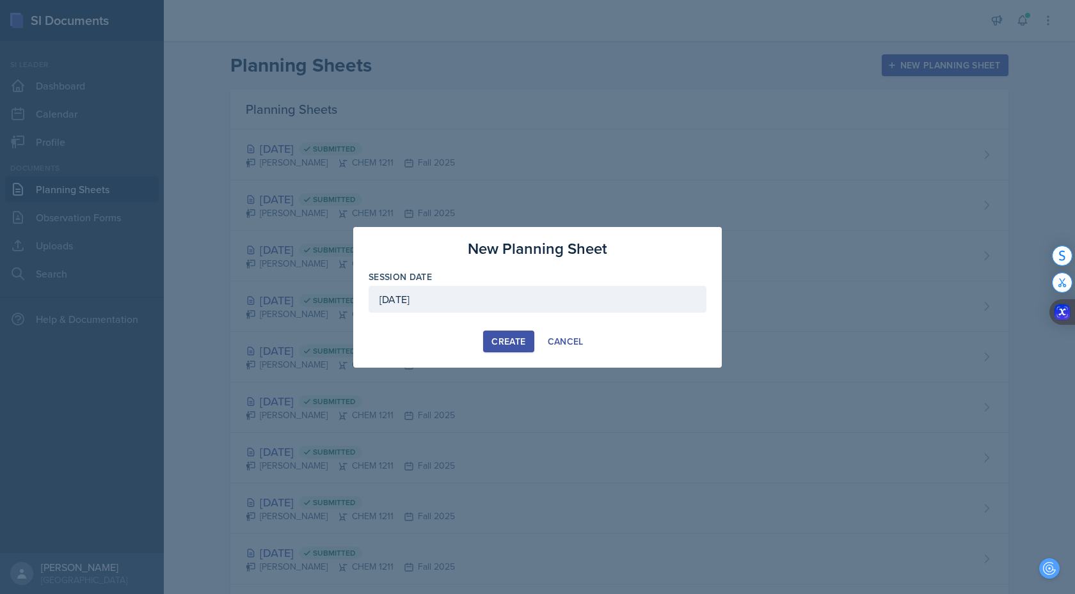
click at [514, 303] on div "[DATE]" at bounding box center [538, 299] width 338 height 27
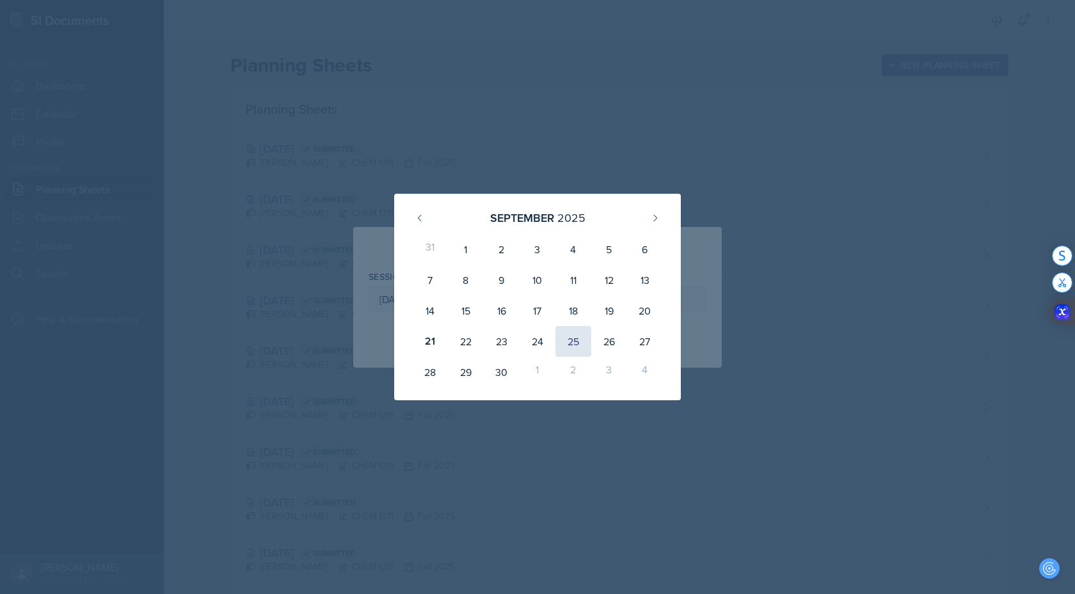
click at [574, 349] on div "25" at bounding box center [573, 341] width 36 height 31
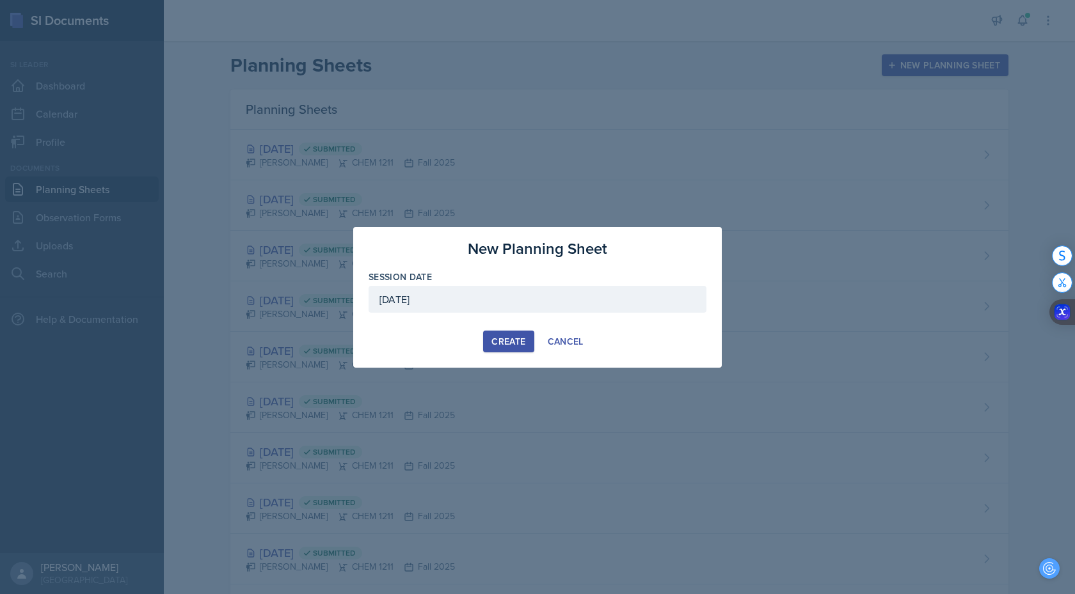
click at [502, 342] on div "Create" at bounding box center [508, 342] width 34 height 10
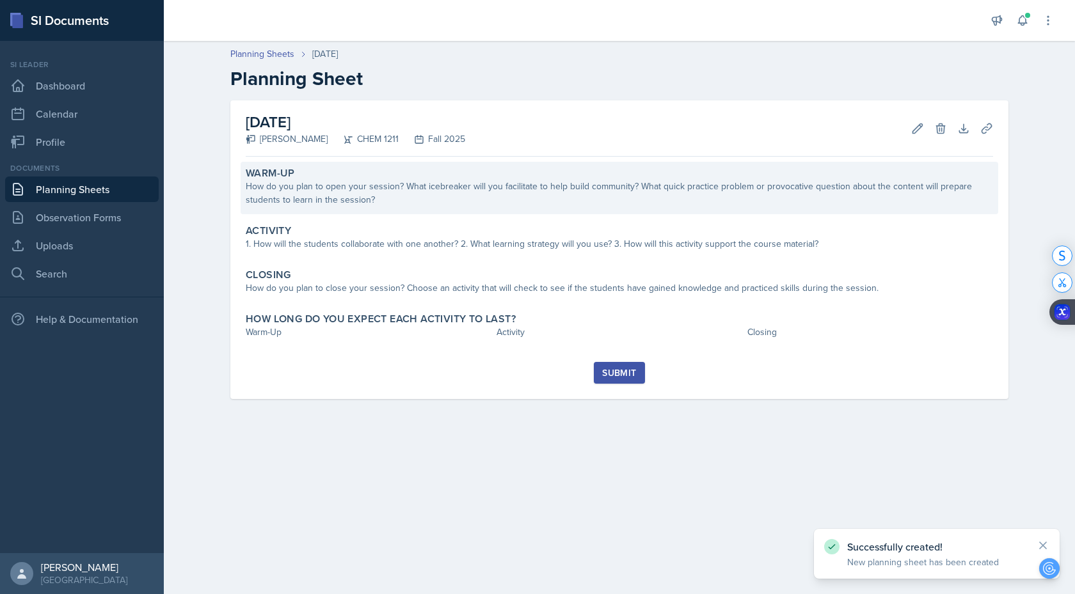
click at [479, 178] on div "Warm-Up" at bounding box center [619, 173] width 747 height 13
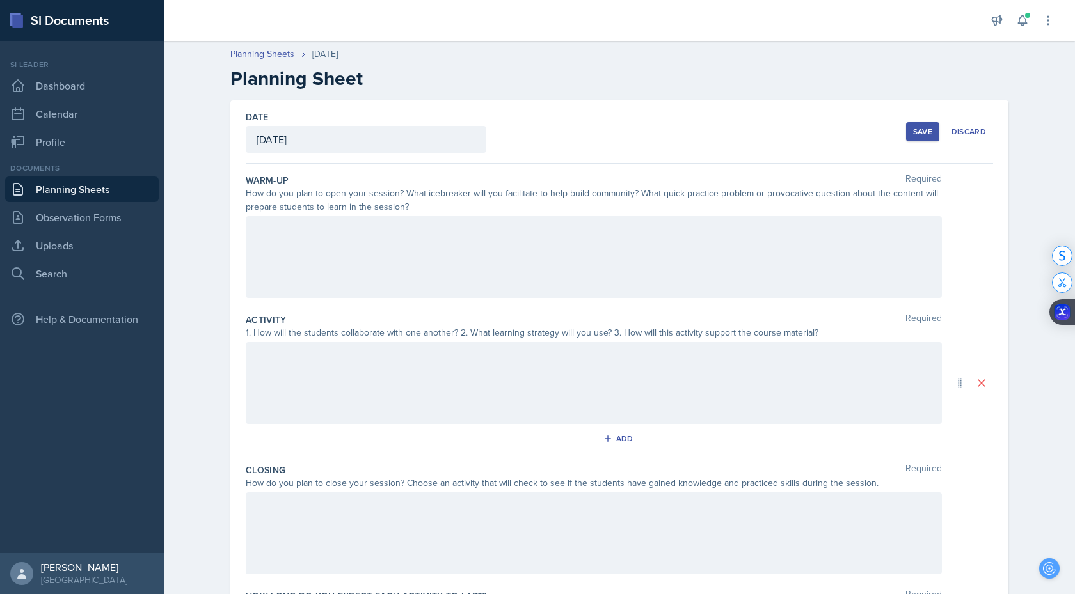
click at [390, 244] on div at bounding box center [594, 257] width 696 height 82
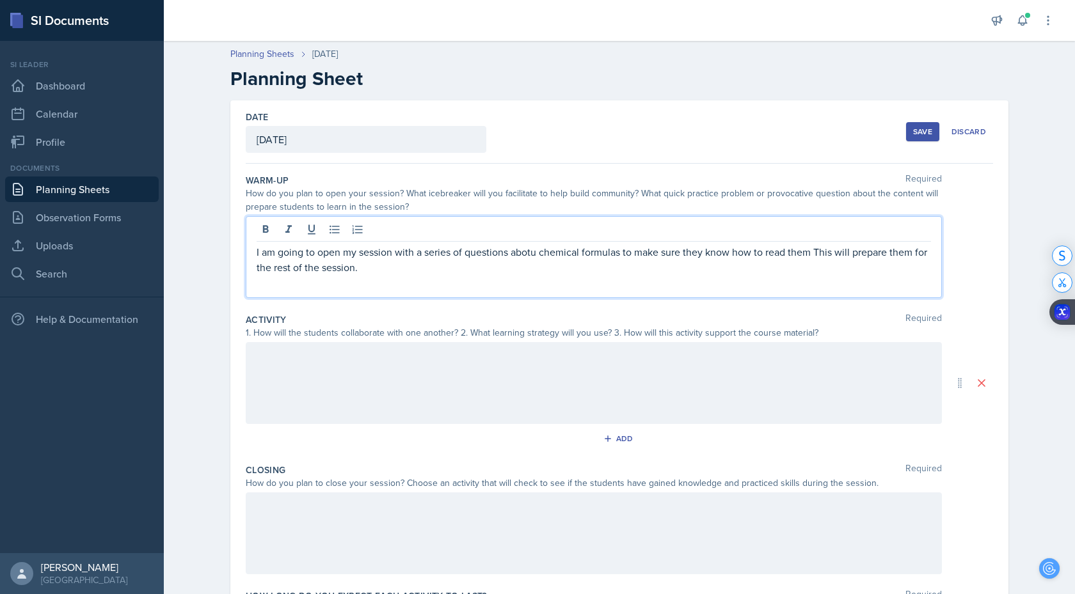
click at [331, 377] on div at bounding box center [594, 383] width 696 height 82
click at [537, 232] on div "I am going to open my session with a series of questions abotu chemical formula…" at bounding box center [594, 257] width 696 height 82
click at [452, 371] on div at bounding box center [594, 383] width 696 height 82
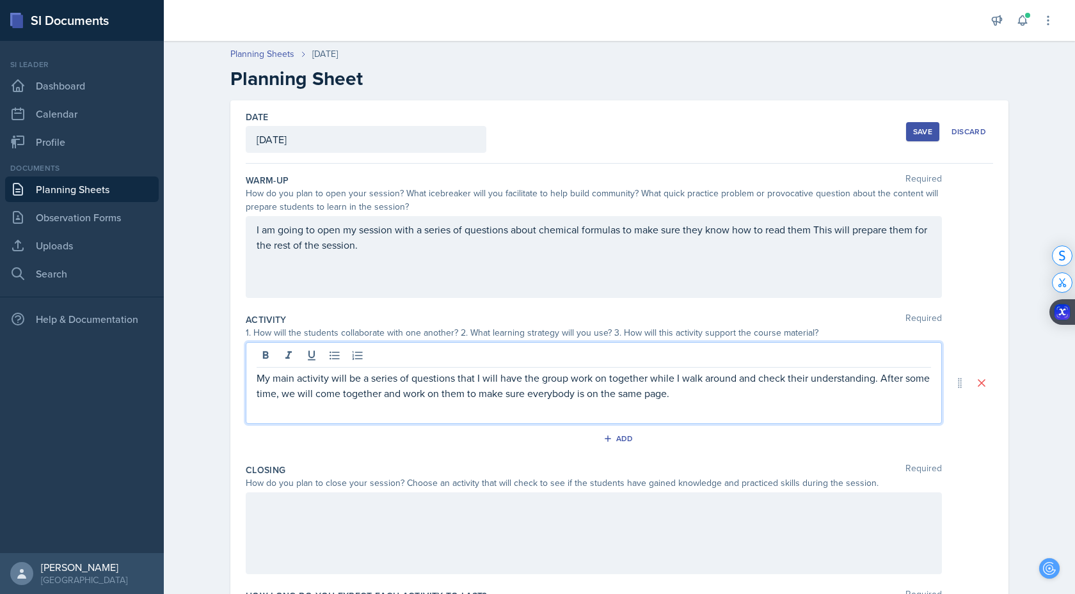
click at [390, 523] on div at bounding box center [594, 534] width 696 height 82
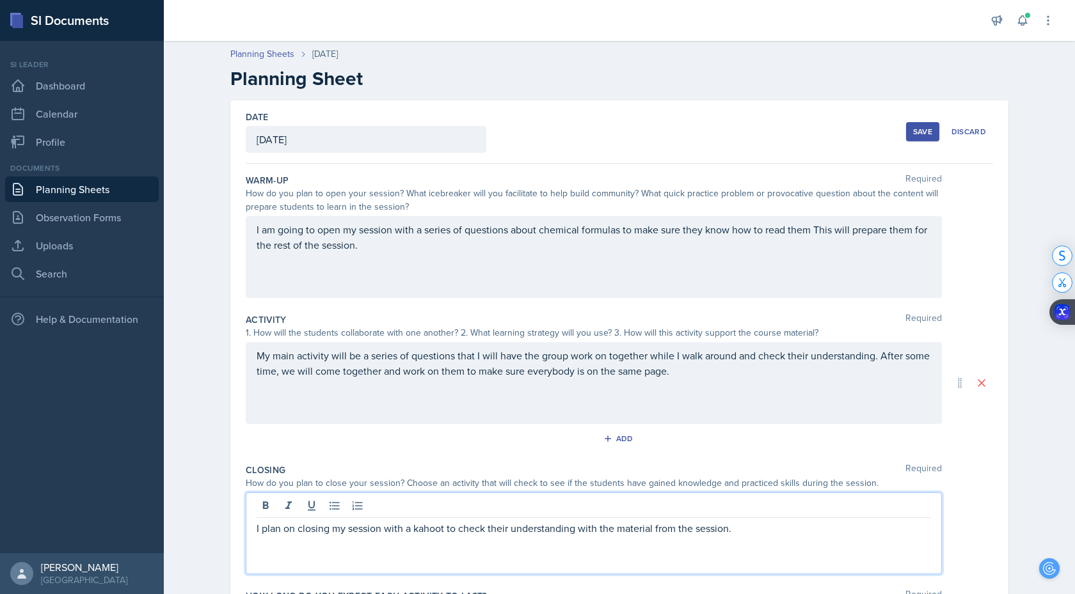
scroll to position [102, 0]
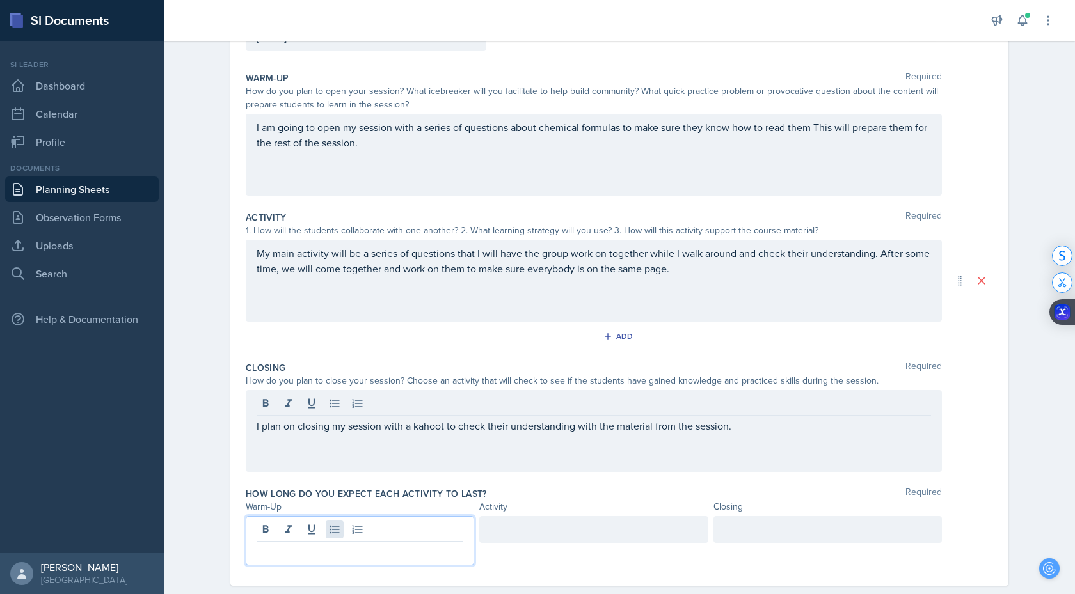
click at [328, 531] on div at bounding box center [360, 540] width 228 height 49
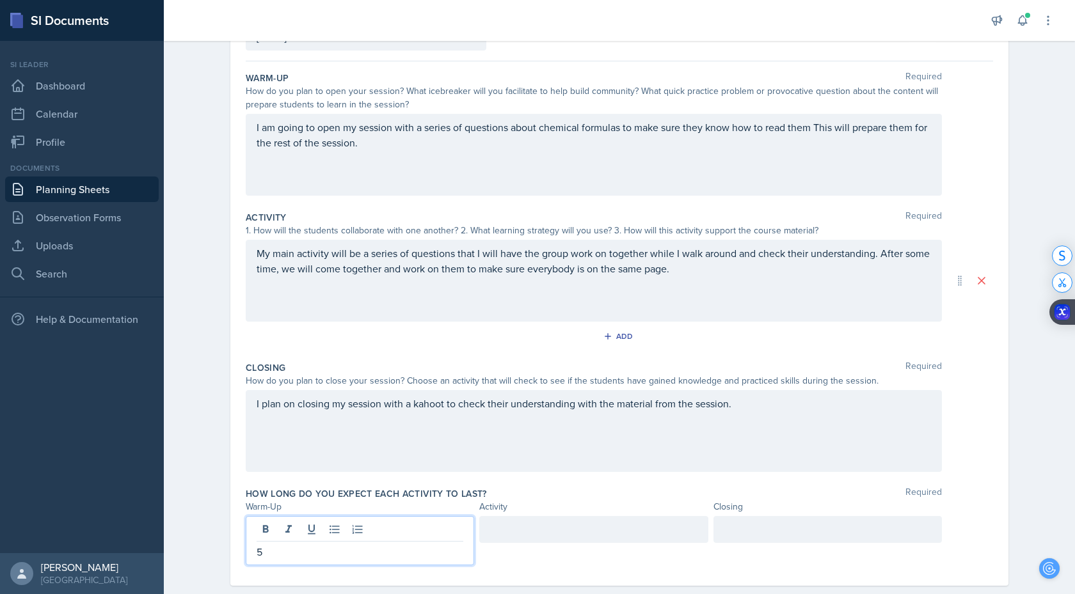
click at [568, 526] on div at bounding box center [593, 529] width 228 height 27
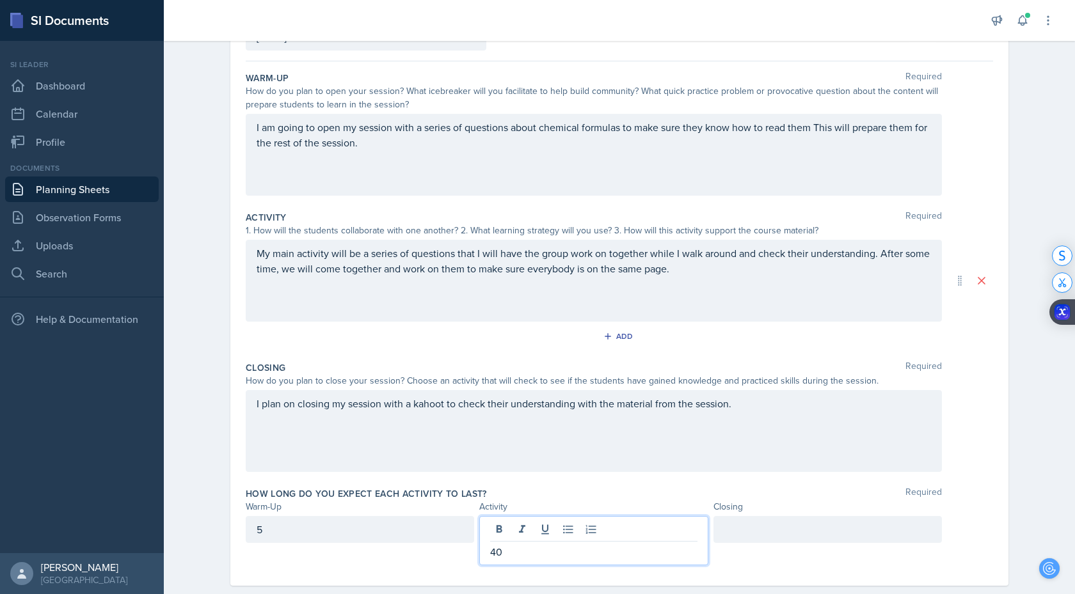
click at [777, 527] on div at bounding box center [827, 529] width 228 height 27
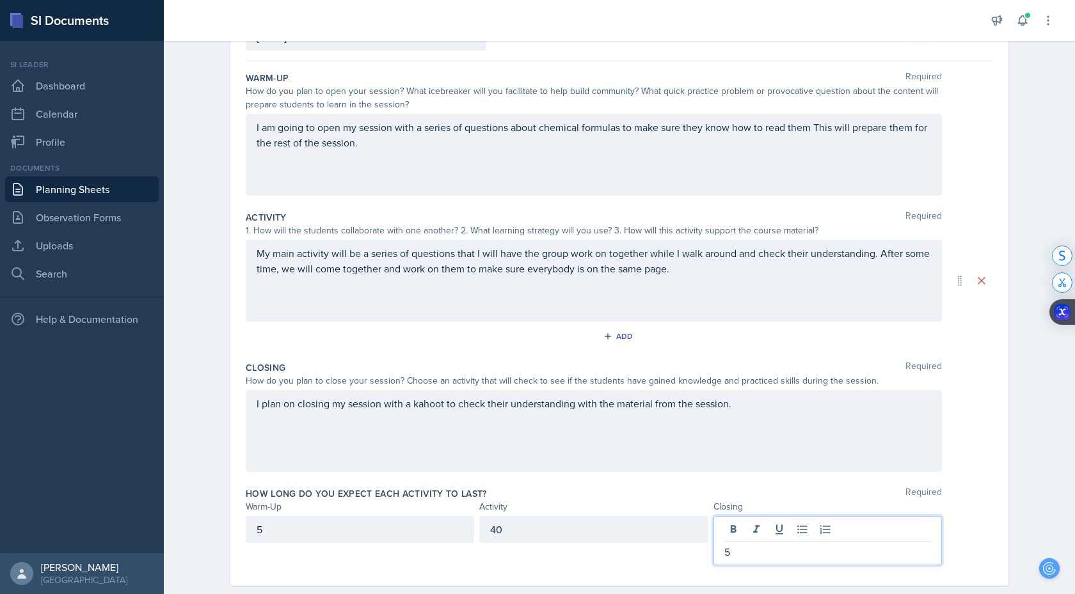
click at [0, 0] on div "Kahoot" at bounding box center [0, 0] width 0 height 0
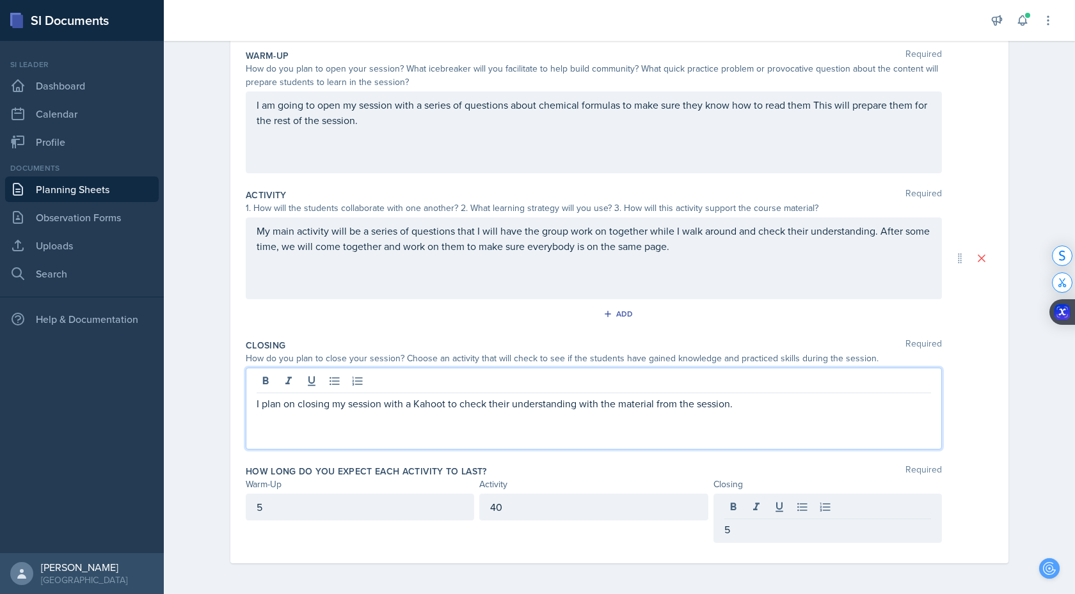
click at [0, 0] on div "of" at bounding box center [0, 0] width 0 height 0
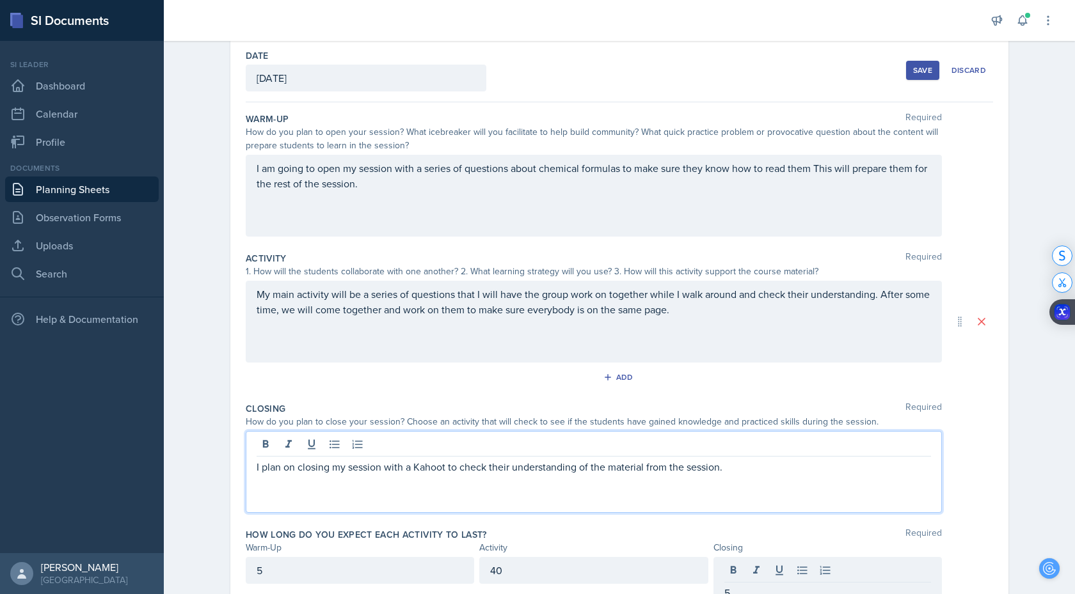
scroll to position [0, 0]
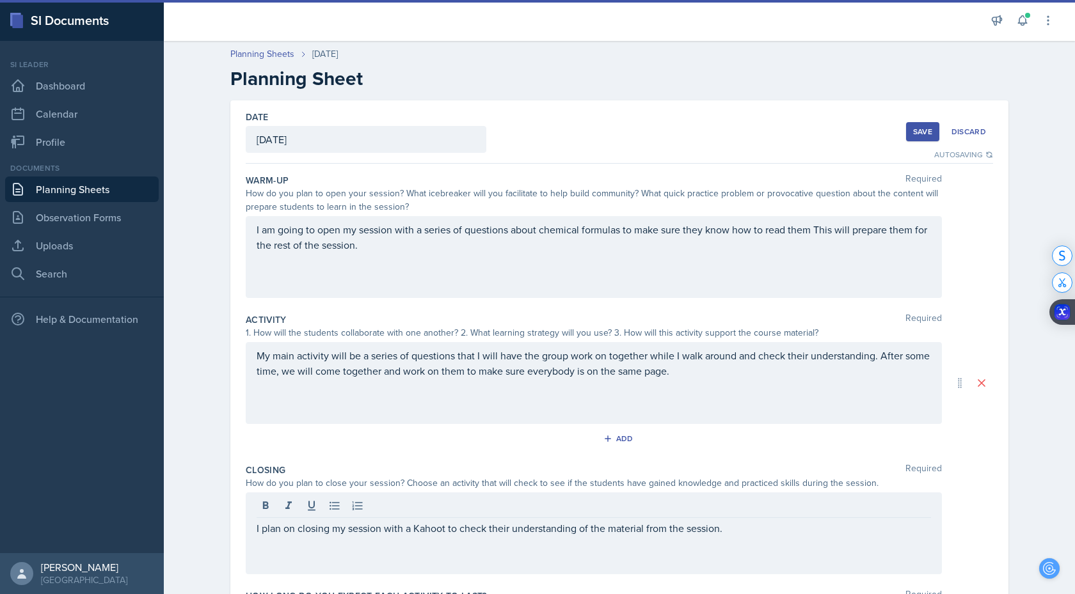
click at [918, 132] on div "Save" at bounding box center [922, 132] width 19 height 10
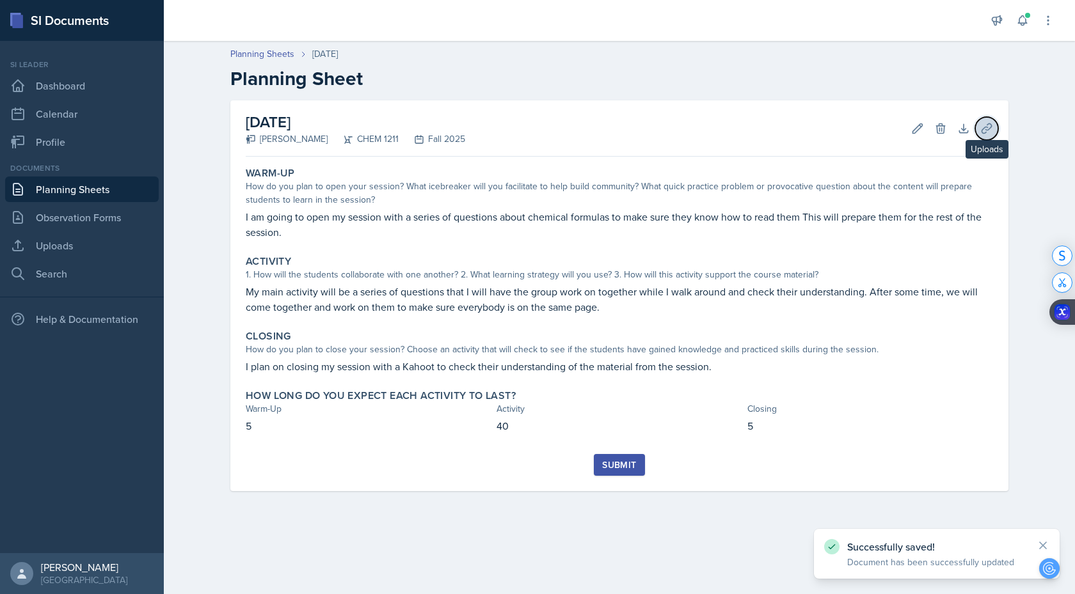
click at [981, 134] on icon at bounding box center [986, 128] width 13 height 13
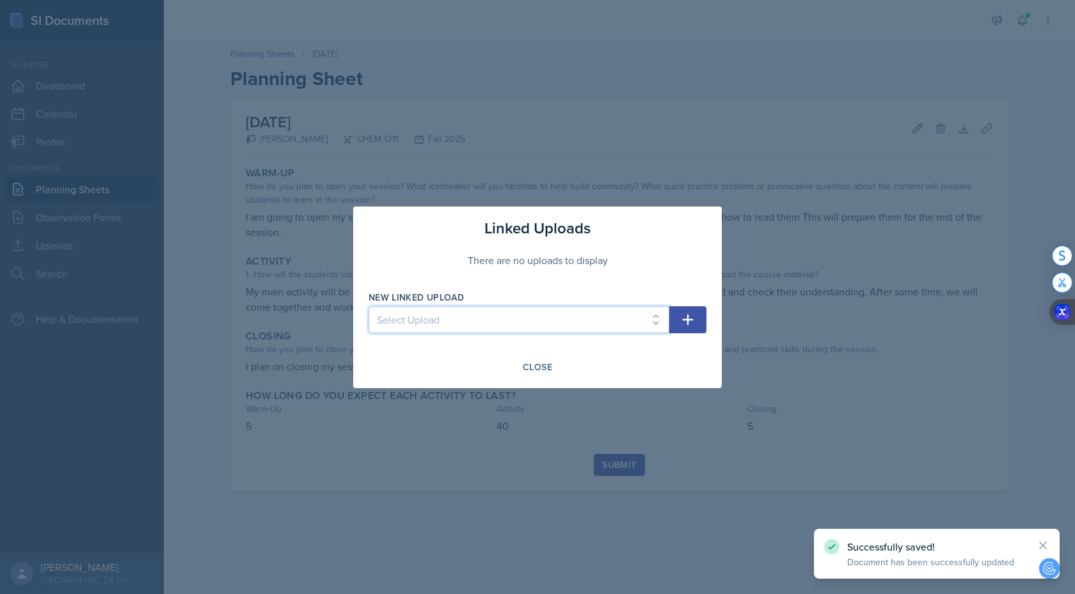
click at [518, 320] on select "Select Upload Powerpoint SI SESSION [DATE] SI SESSION [DATE] SI SESSION [DATE] …" at bounding box center [519, 319] width 301 height 27
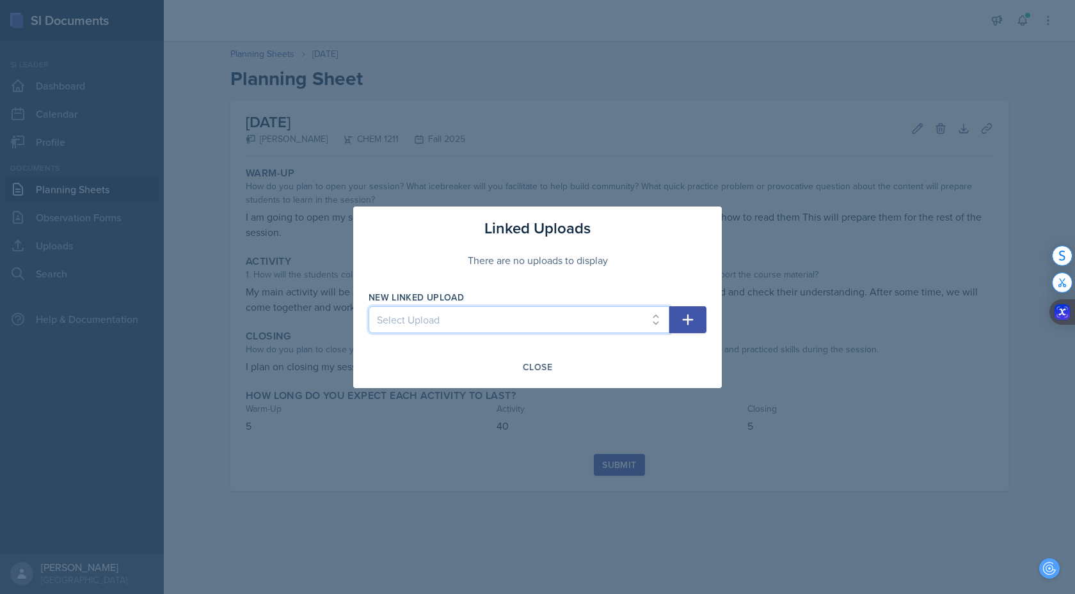
select select "d27015c6-e298-4ef7-9515-1c40de87eb5e"
click at [691, 324] on icon "button" at bounding box center [687, 319] width 15 height 15
select select
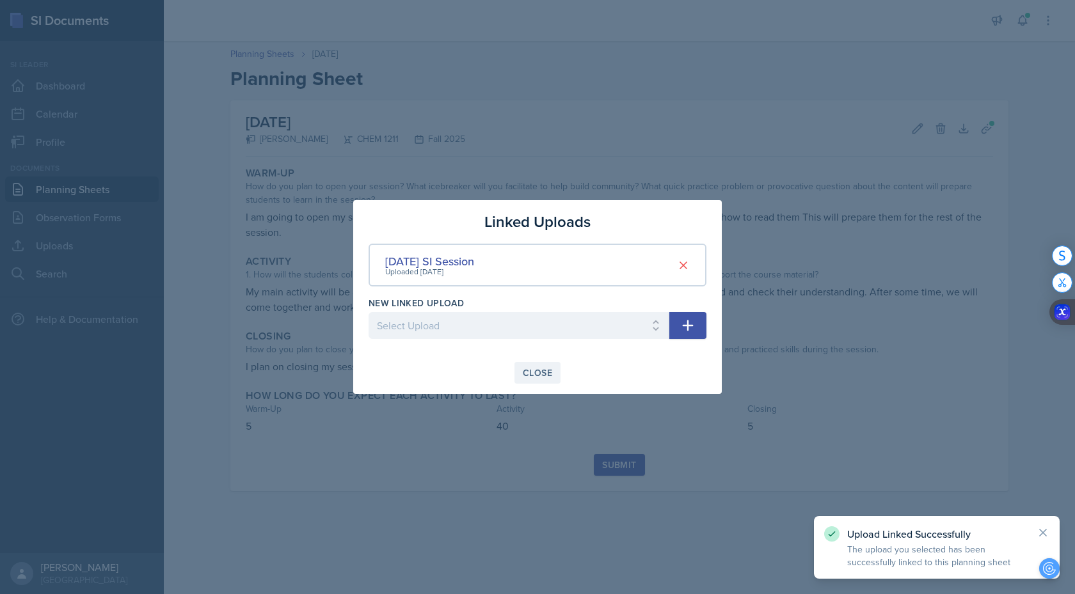
click at [541, 368] on div "Close" at bounding box center [537, 373] width 29 height 10
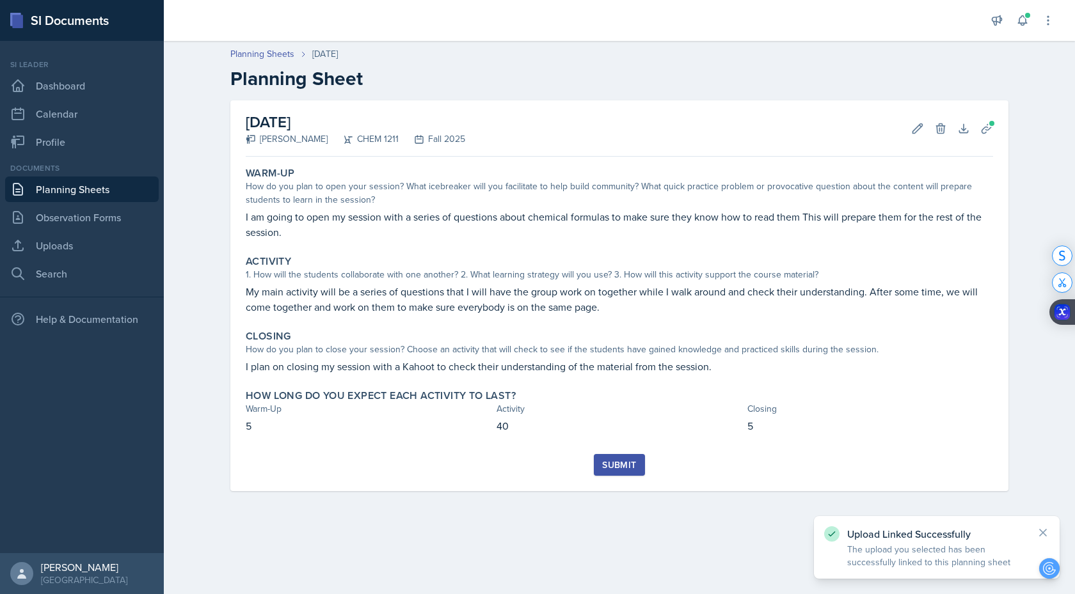
click at [623, 463] on div "Submit" at bounding box center [619, 465] width 34 height 10
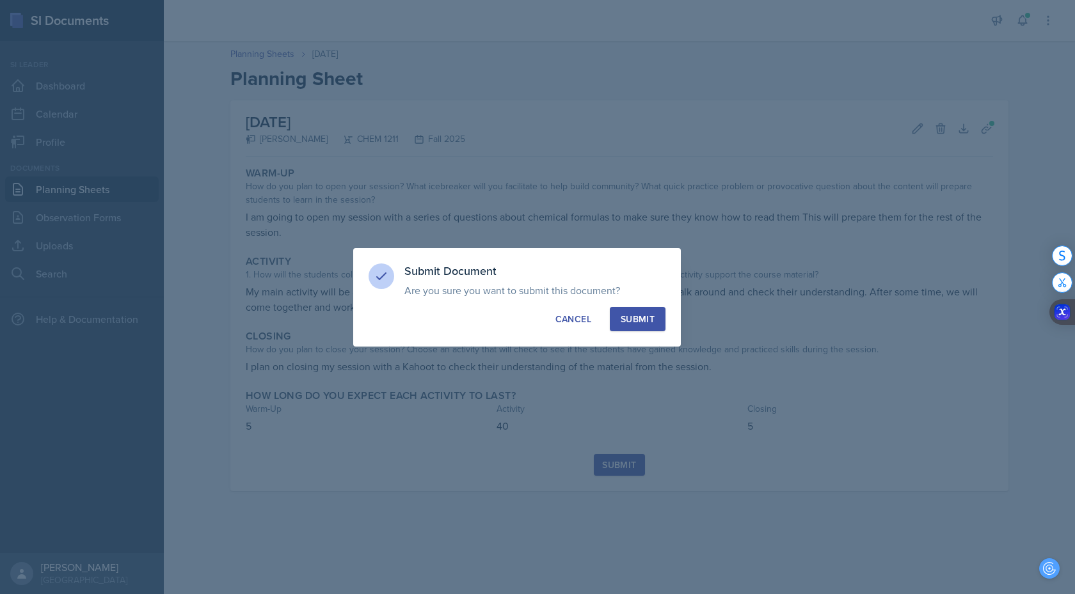
click at [648, 315] on div "Submit" at bounding box center [638, 319] width 34 height 13
